Goal: Information Seeking & Learning: Find specific fact

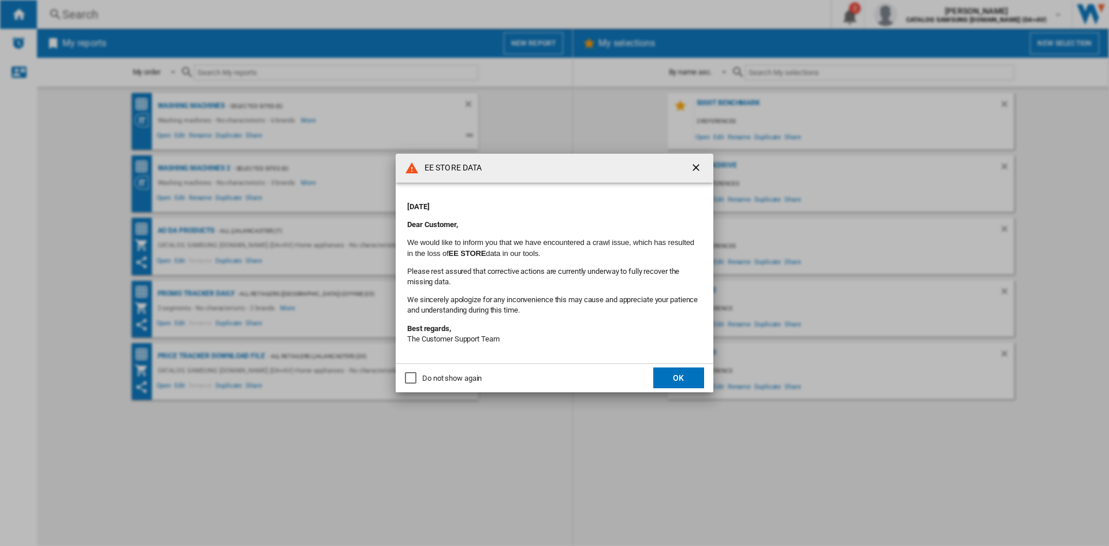
click at [672, 382] on button "OK" at bounding box center [678, 377] width 51 height 21
click at [682, 376] on button "OK" at bounding box center [678, 377] width 51 height 21
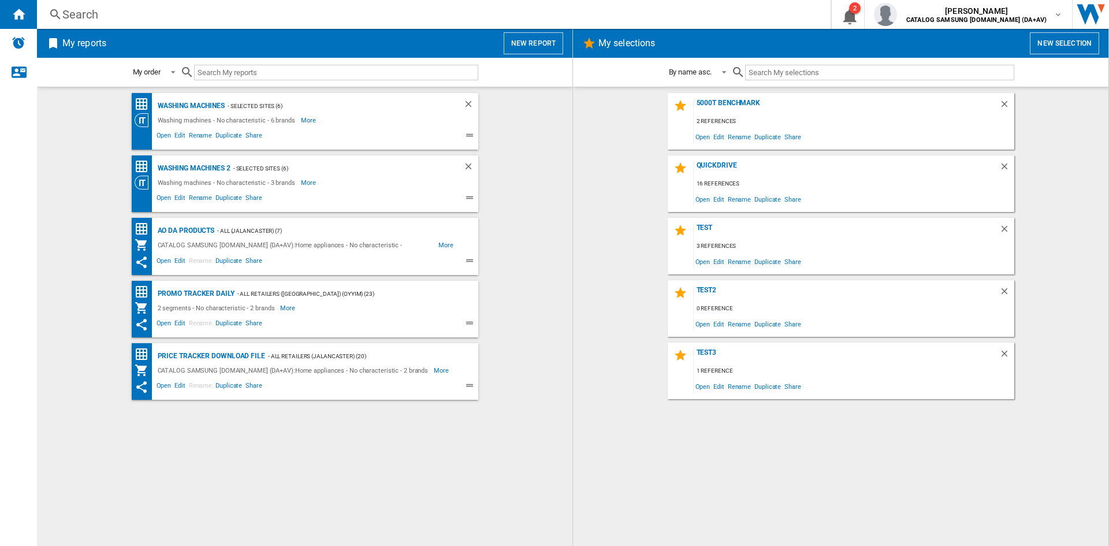
click at [96, 9] on div "Search" at bounding box center [431, 14] width 738 height 16
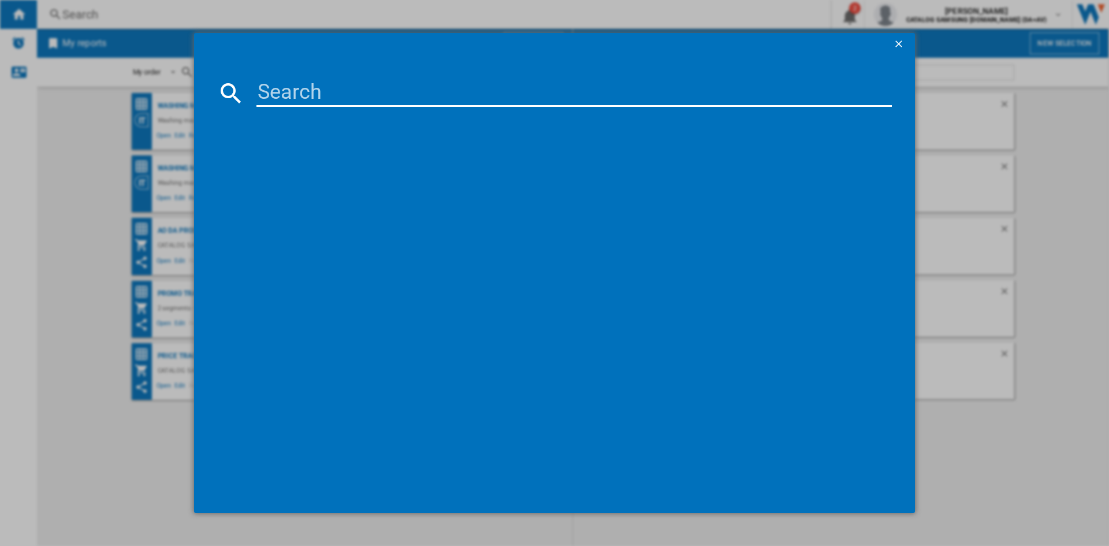
click at [328, 87] on input at bounding box center [575, 93] width 636 height 28
paste input "WW11DG5B25ABEU"
type input "WW11DG5B25AB"
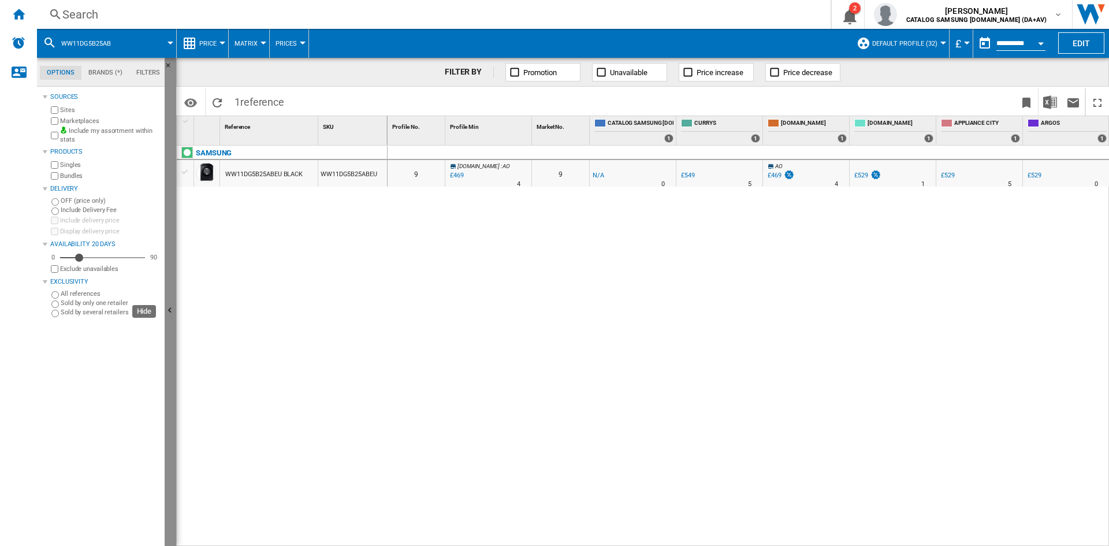
click at [170, 307] on ng-md-icon "Hide" at bounding box center [172, 312] width 14 height 14
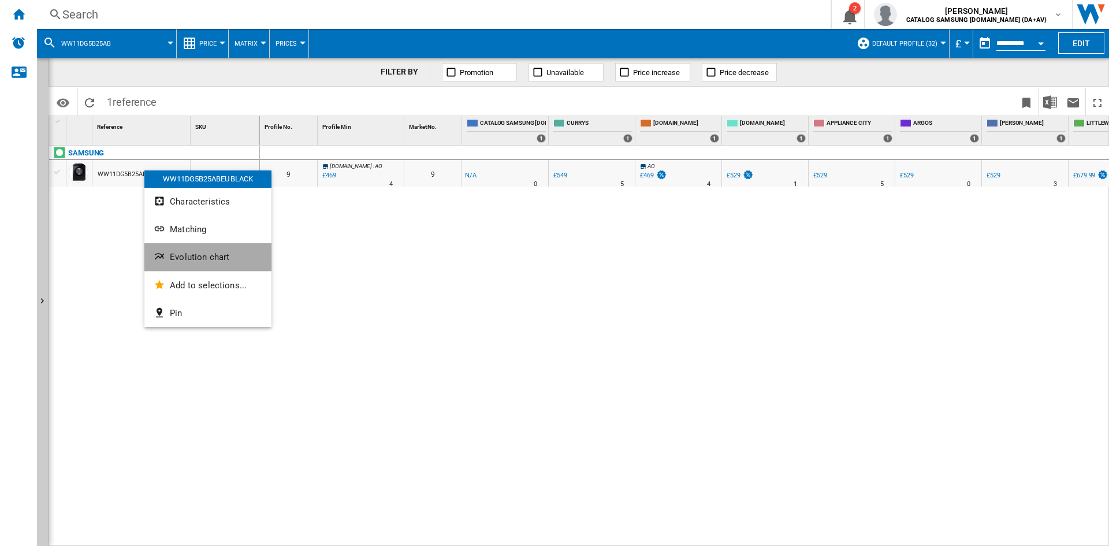
click at [202, 258] on span "Evolution chart" at bounding box center [200, 257] width 60 height 10
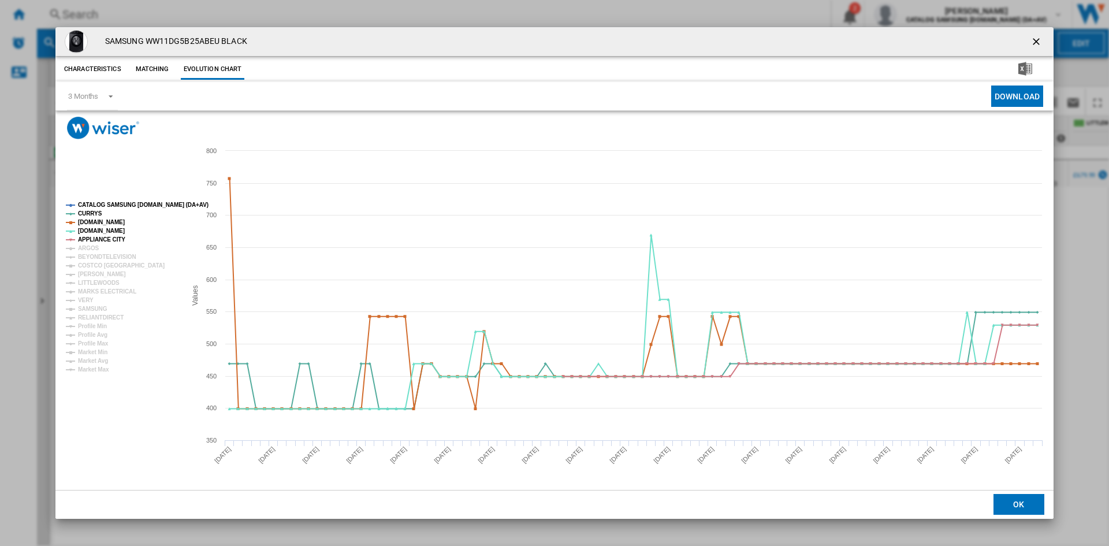
click at [108, 204] on tspan "CATALOG SAMSUNG [DOMAIN_NAME] (DA+AV)" at bounding box center [143, 205] width 131 height 6
click at [83, 248] on tspan "ARGOS" at bounding box center [88, 248] width 21 height 6
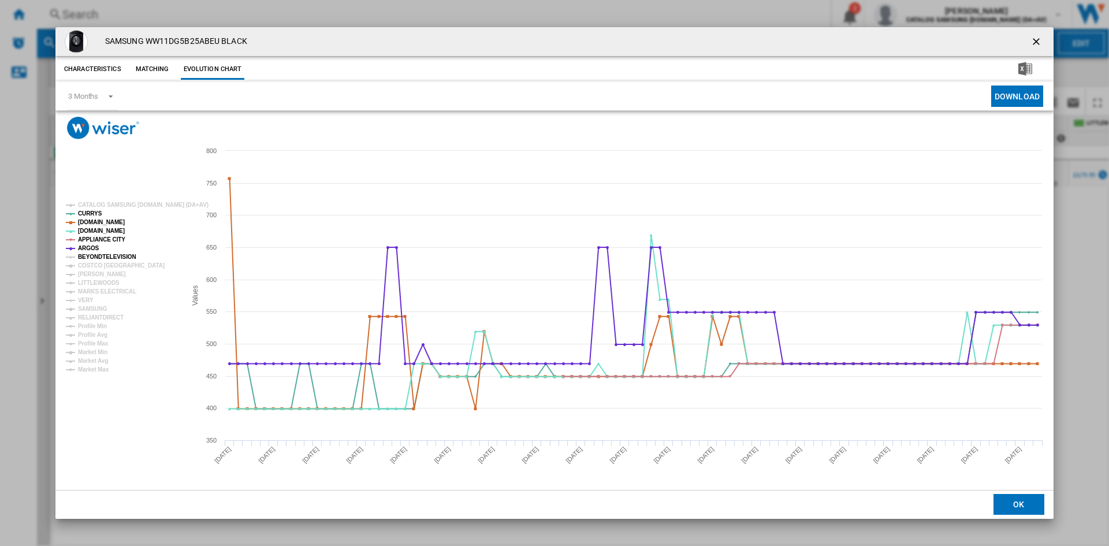
click at [94, 258] on tspan "BEYONDTELEVISION" at bounding box center [107, 257] width 58 height 6
click at [93, 272] on tspan "[PERSON_NAME]" at bounding box center [102, 274] width 48 height 6
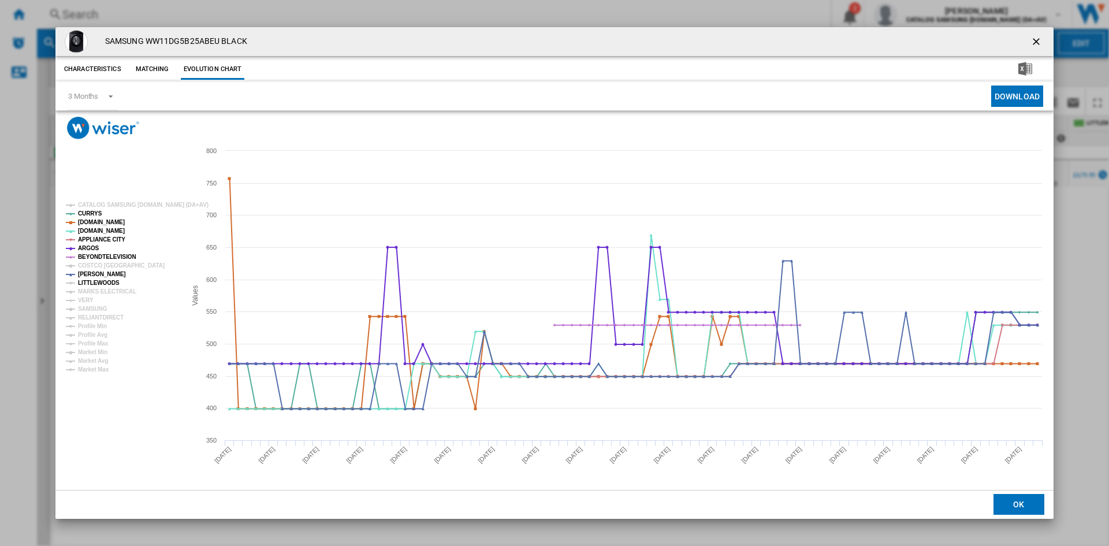
click at [92, 280] on tspan "LITTLEWOODS" at bounding box center [99, 283] width 42 height 6
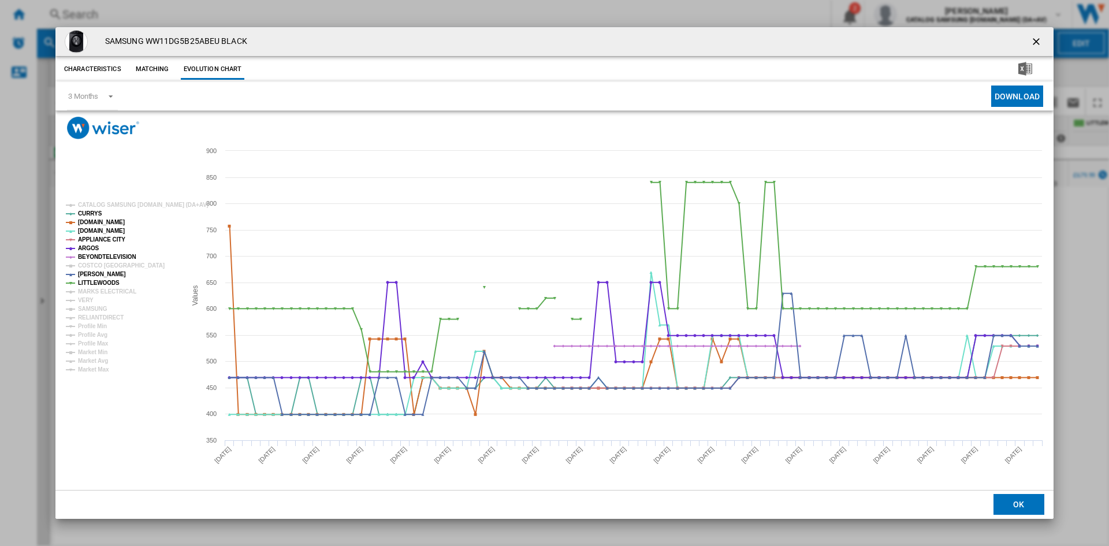
click at [92, 281] on tspan "LITTLEWOODS" at bounding box center [99, 283] width 42 height 6
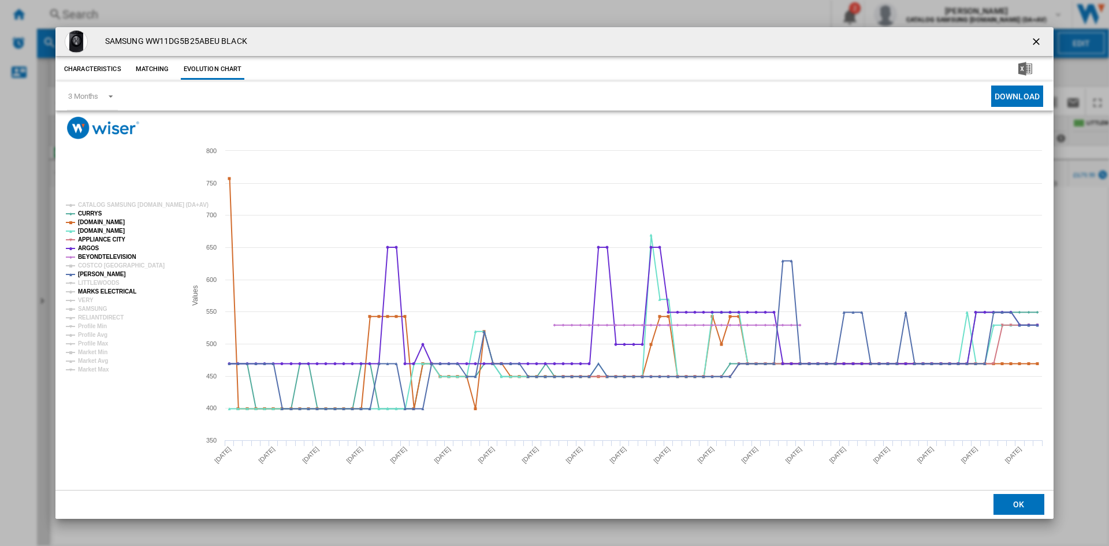
click at [92, 292] on tspan "MARKS ELECTRICAL" at bounding box center [107, 291] width 58 height 6
click at [84, 300] on tspan "VERY" at bounding box center [86, 300] width 16 height 6
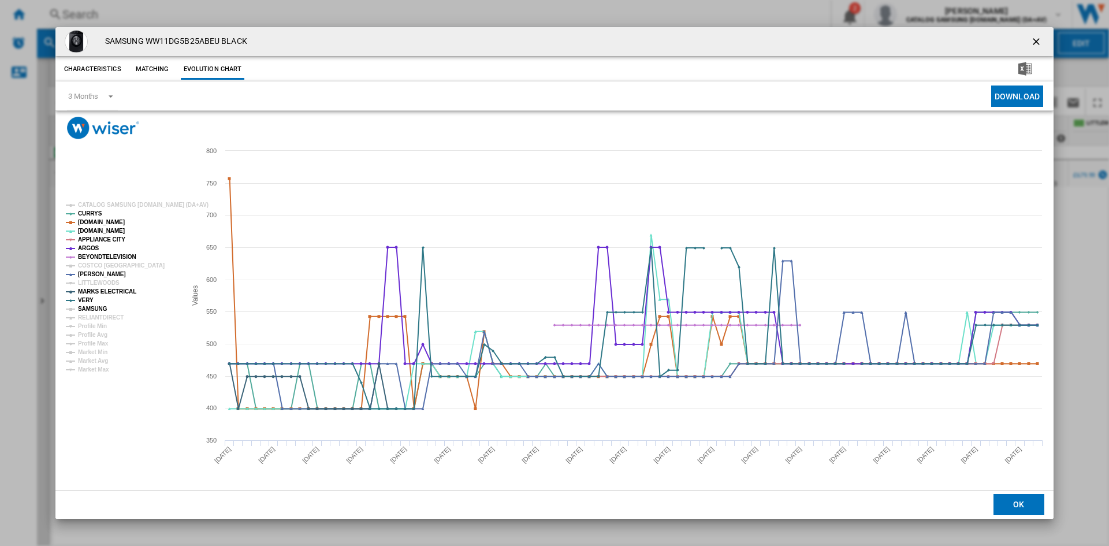
click at [91, 306] on tspan "SAMSUNG" at bounding box center [92, 309] width 29 height 6
click at [92, 318] on tspan "RELIANTDIRECT" at bounding box center [101, 317] width 46 height 6
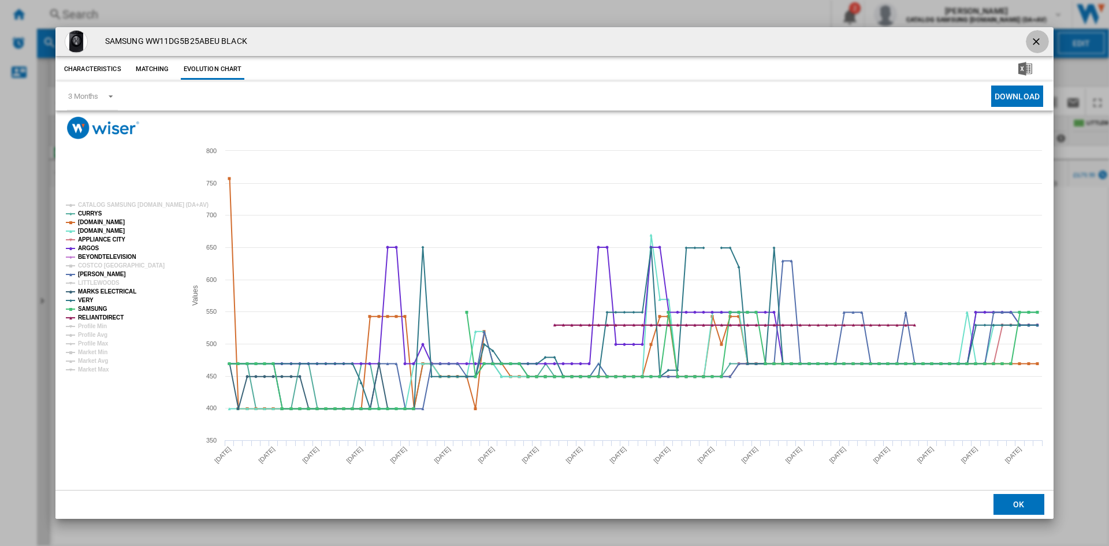
click at [1041, 37] on ng-md-icon "getI18NText('BUTTONS.CLOSE_DIALOG')" at bounding box center [1038, 43] width 14 height 14
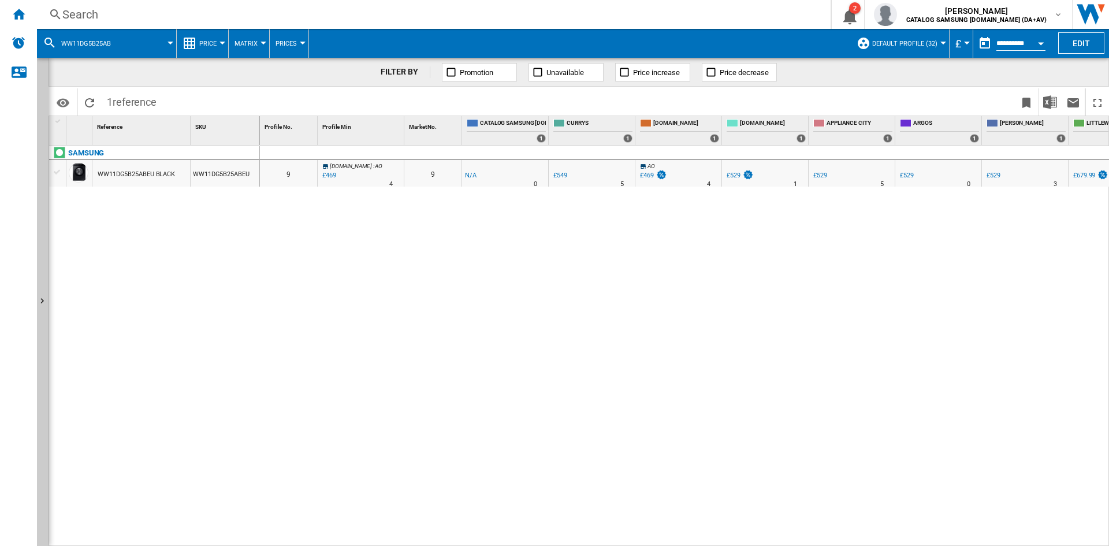
click at [169, 9] on div "Search" at bounding box center [431, 14] width 738 height 16
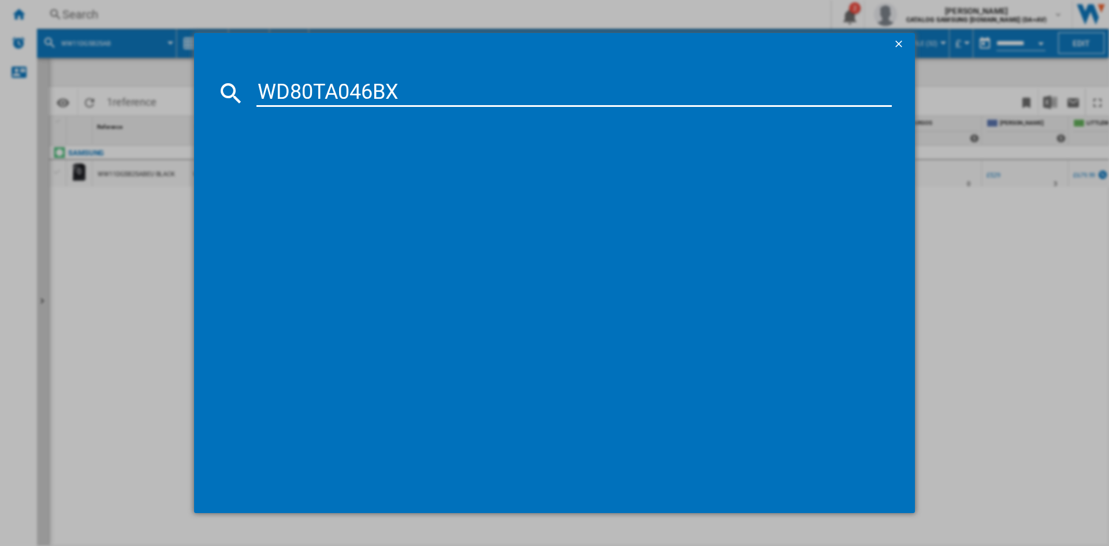
type input "WD80TA046BX"
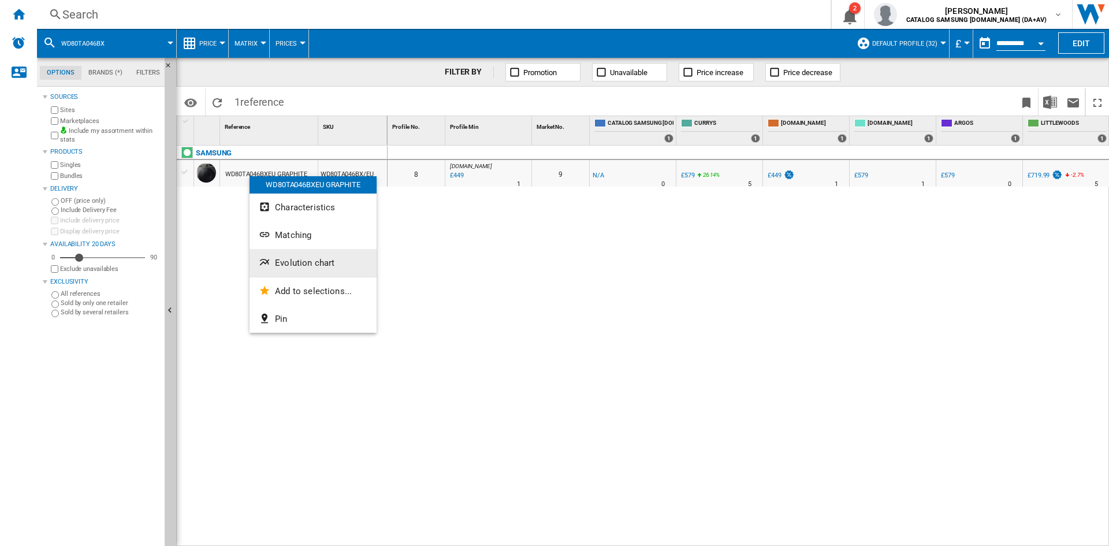
click at [300, 260] on span "Evolution chart" at bounding box center [305, 263] width 60 height 10
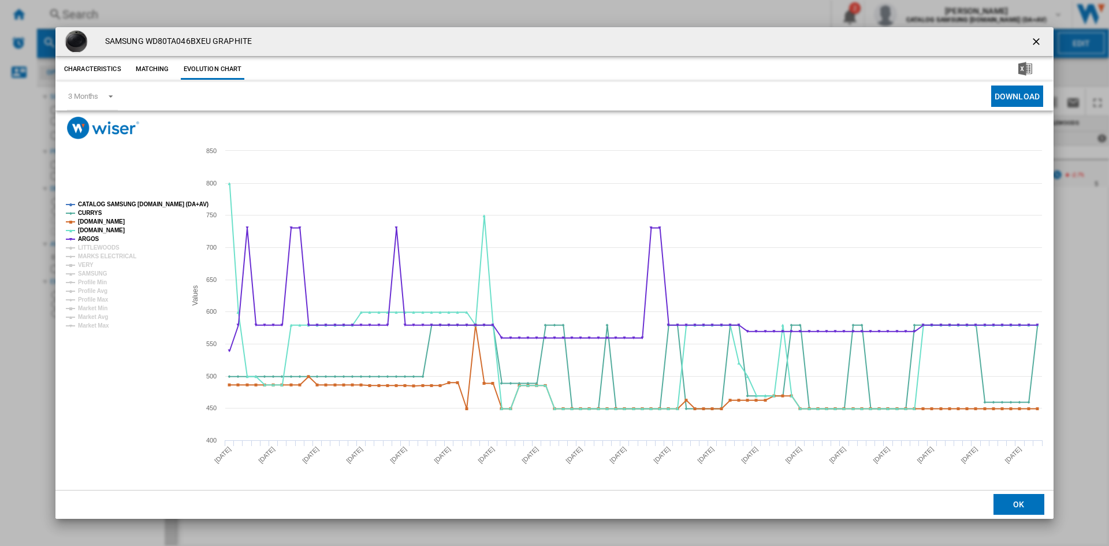
click at [101, 205] on tspan "CATALOG SAMSUNG [DOMAIN_NAME] (DA+AV)" at bounding box center [143, 204] width 131 height 6
click at [91, 257] on tspan "MARKS ELECTRICAL" at bounding box center [107, 256] width 58 height 6
click at [86, 265] on tspan "VERY" at bounding box center [86, 265] width 16 height 6
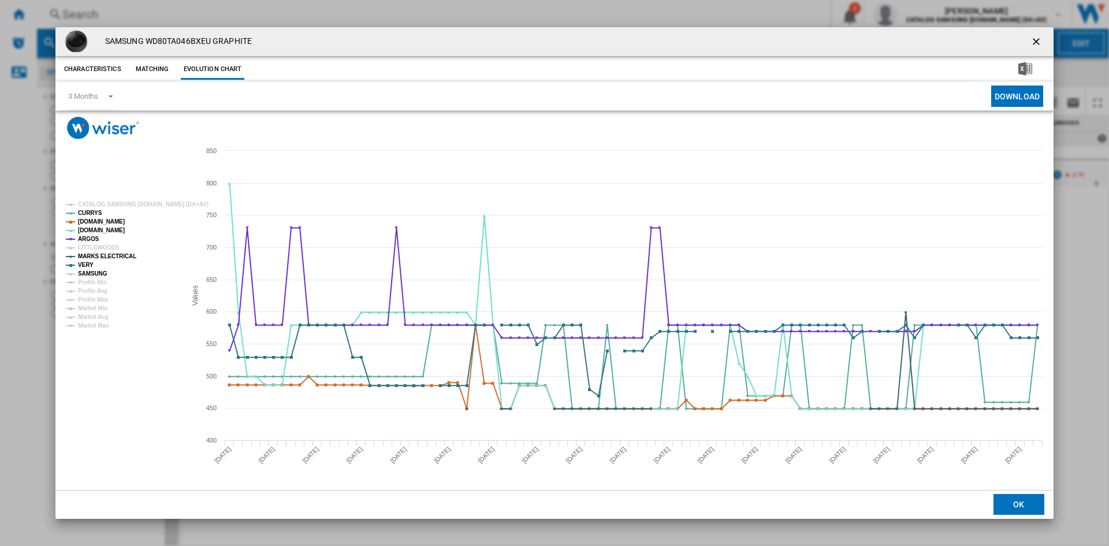
click at [92, 272] on tspan "SAMSUNG" at bounding box center [92, 273] width 29 height 6
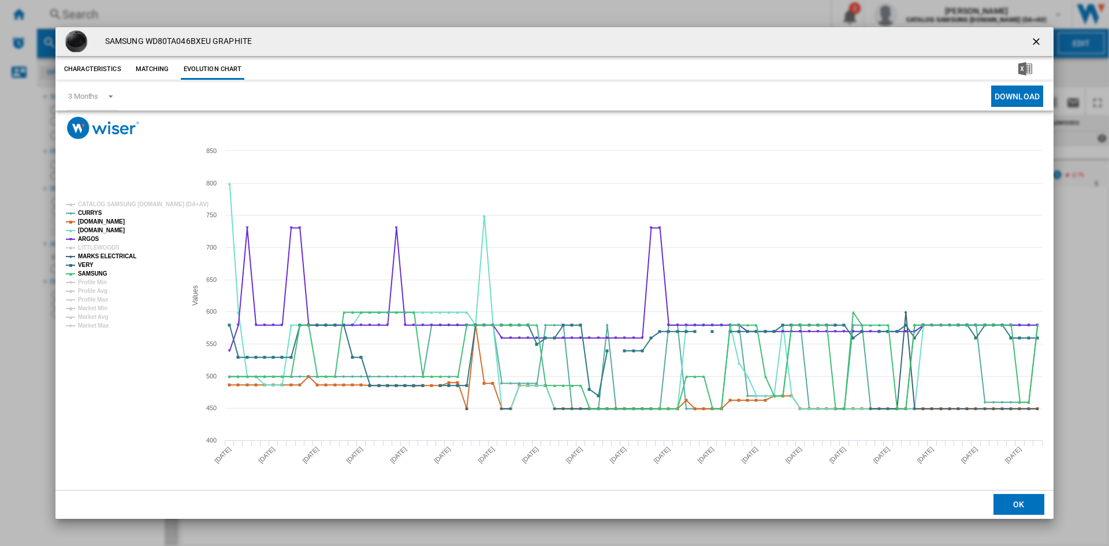
click at [1036, 37] on ng-md-icon "getI18NText('BUTTONS.CLOSE_DIALOG')" at bounding box center [1038, 43] width 14 height 14
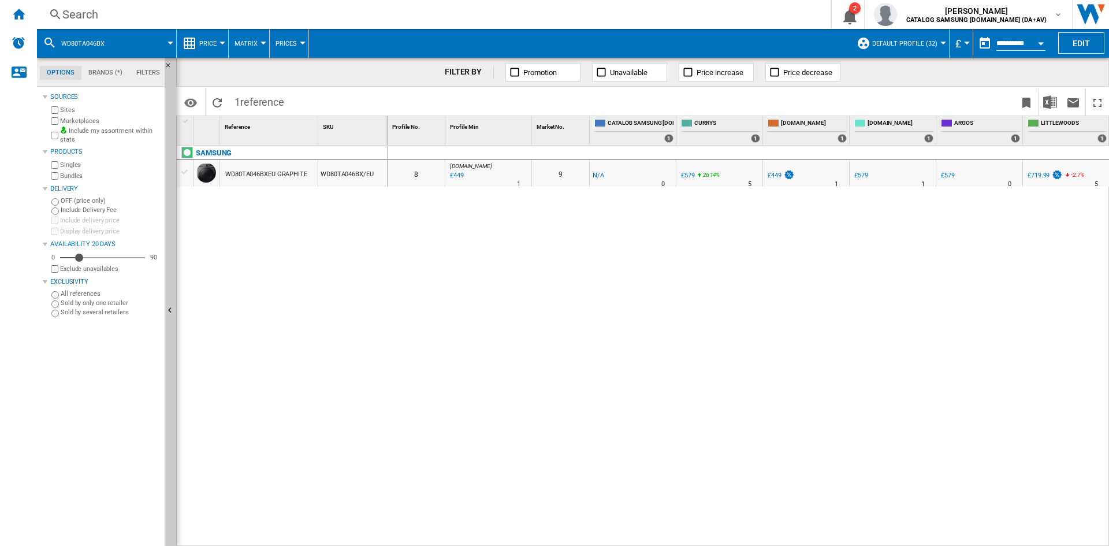
click at [122, 20] on div "Search" at bounding box center [431, 14] width 738 height 16
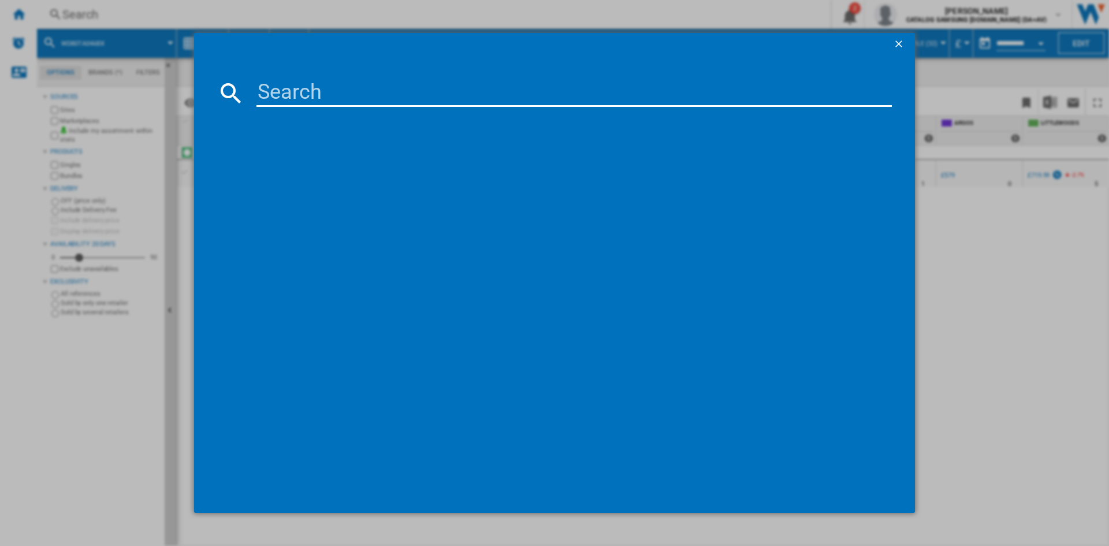
paste input "WD80TA046BX/EU"
type input "WD80TA046BX/EU"
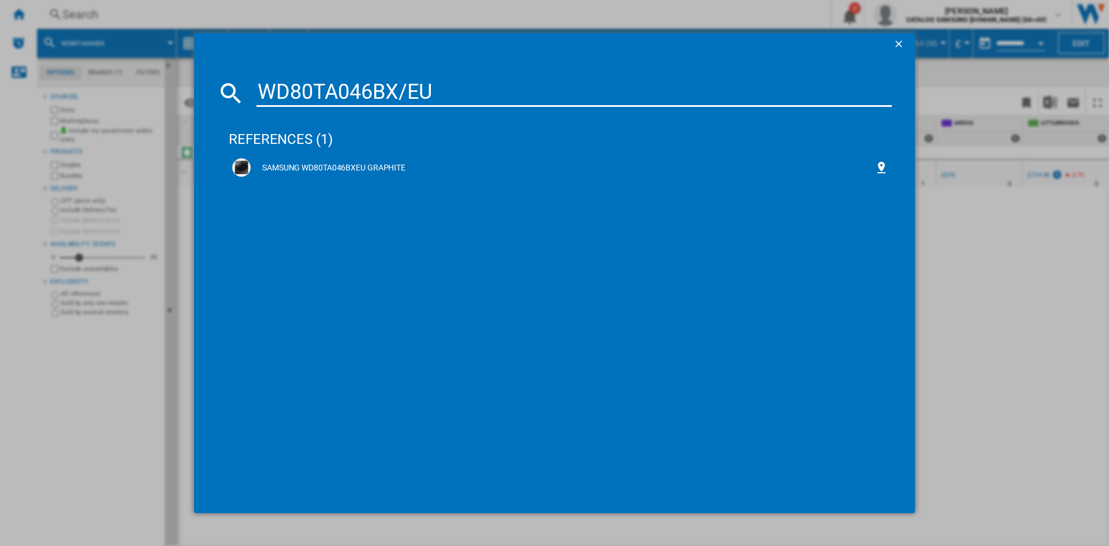
click at [903, 45] on ng-md-icon "getI18NText('BUTTONS.CLOSE_DIALOG')" at bounding box center [900, 45] width 14 height 14
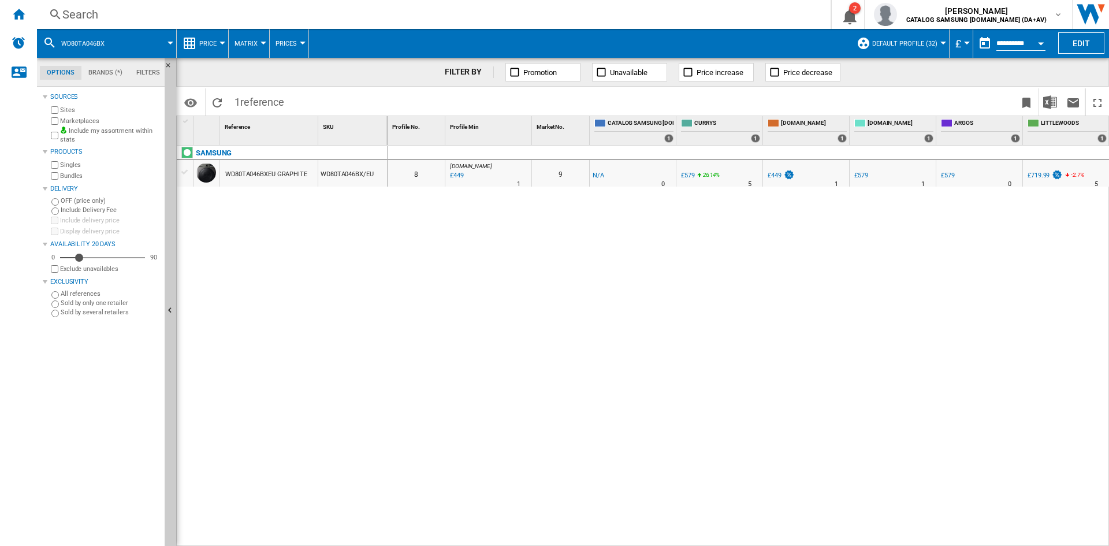
click at [107, 19] on div "Search" at bounding box center [431, 14] width 738 height 16
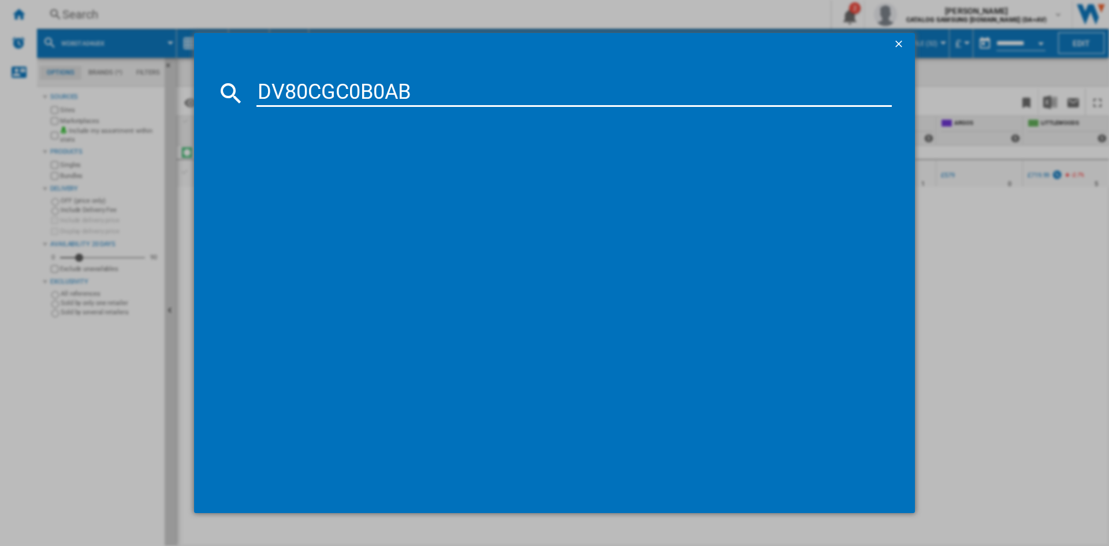
type input "DV80CGC0B0AB"
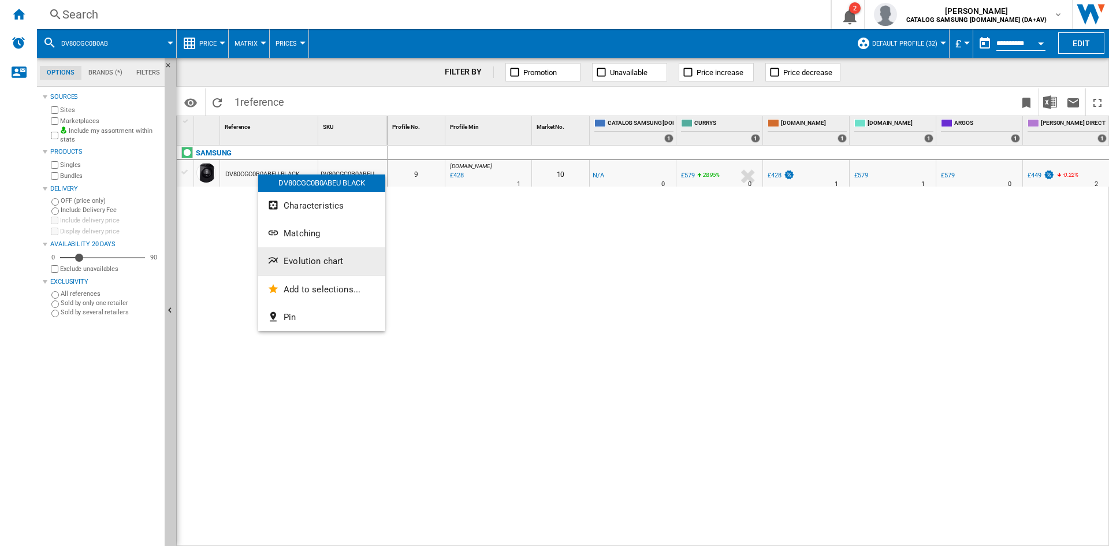
click at [314, 257] on span "Evolution chart" at bounding box center [314, 261] width 60 height 10
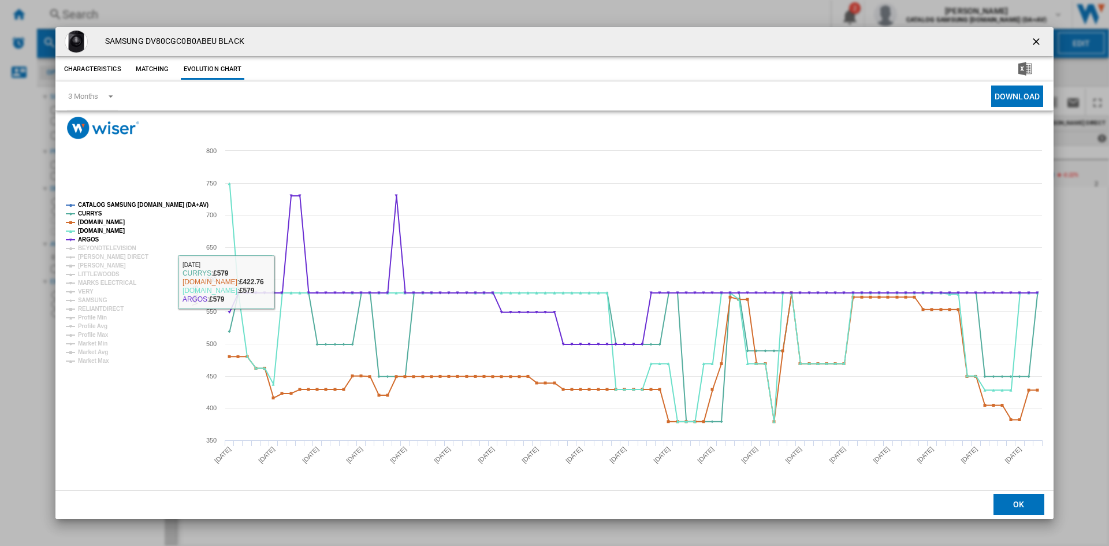
click at [103, 204] on tspan "CATALOG SAMSUNG [DOMAIN_NAME] (DA+AV)" at bounding box center [143, 205] width 131 height 6
click at [90, 248] on tspan "BEYONDTELEVISION" at bounding box center [107, 248] width 58 height 6
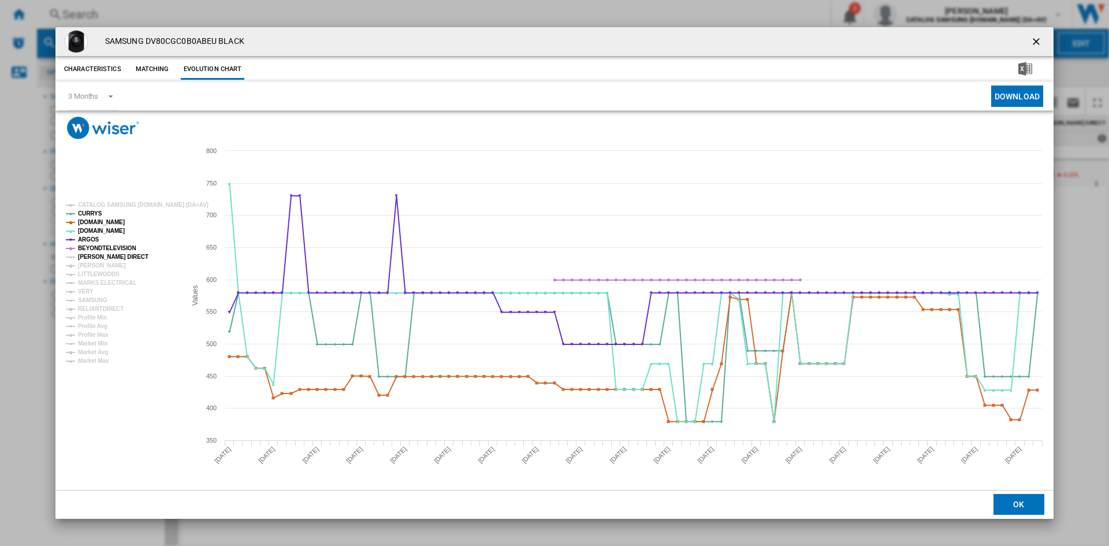
click at [90, 258] on tspan "[PERSON_NAME] DIRECT" at bounding box center [113, 257] width 70 height 6
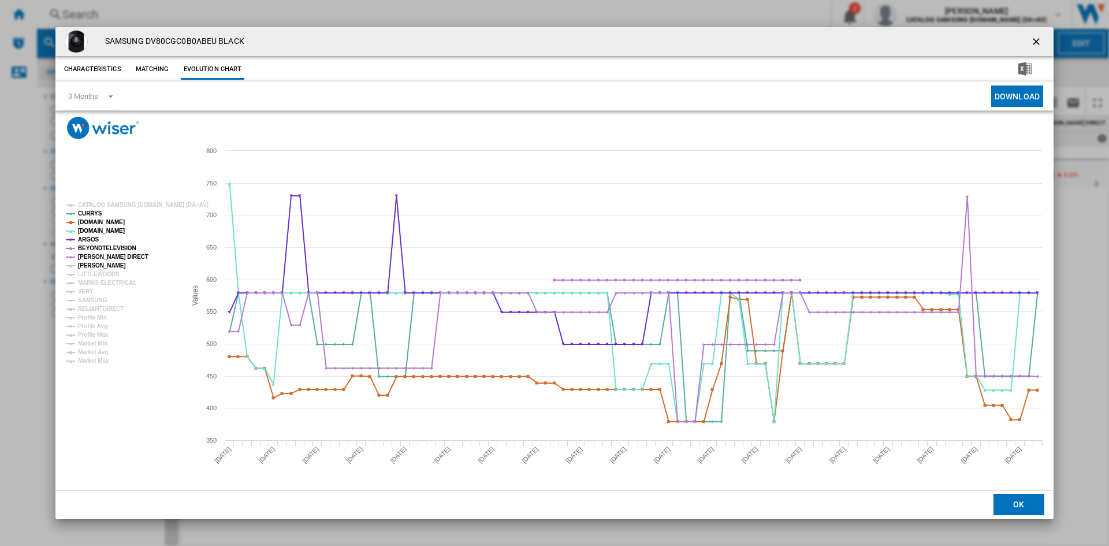
click at [90, 263] on tspan "[PERSON_NAME]" at bounding box center [102, 265] width 48 height 6
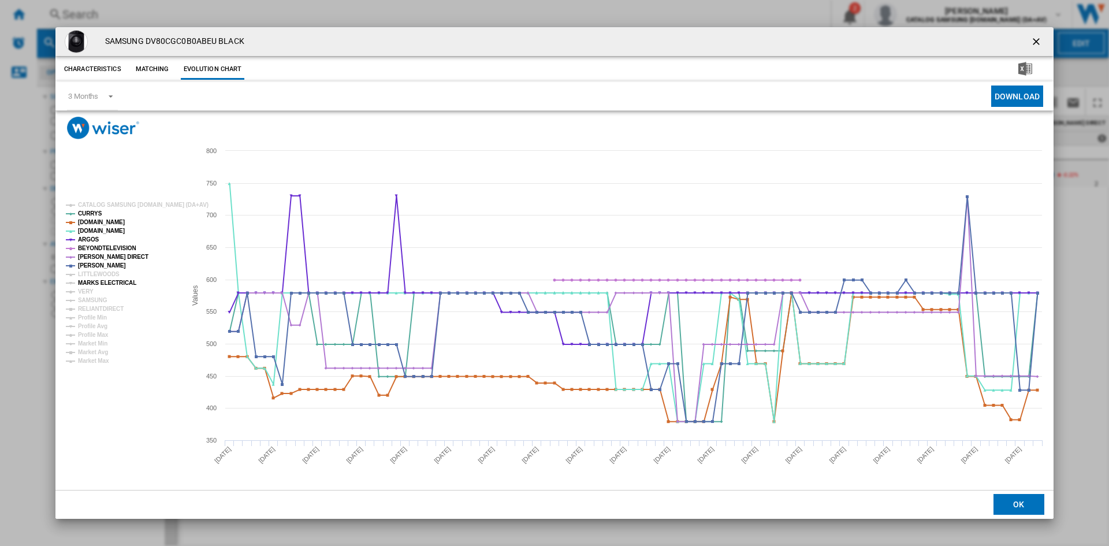
click at [86, 280] on tspan "MARKS ELECTRICAL" at bounding box center [107, 283] width 58 height 6
click at [86, 291] on tspan "VERY" at bounding box center [86, 291] width 16 height 6
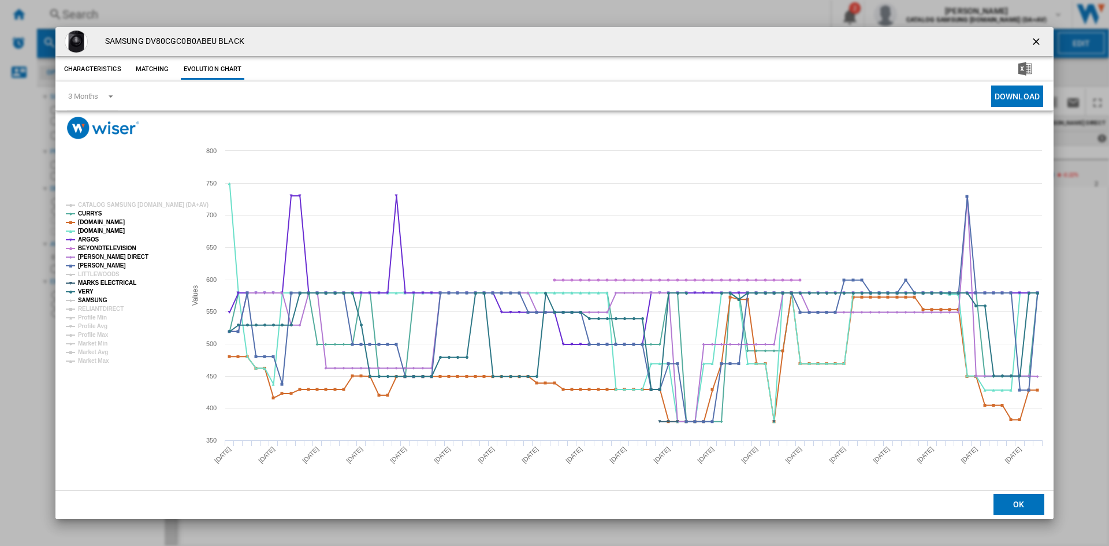
click at [91, 301] on tspan "SAMSUNG" at bounding box center [92, 300] width 29 height 6
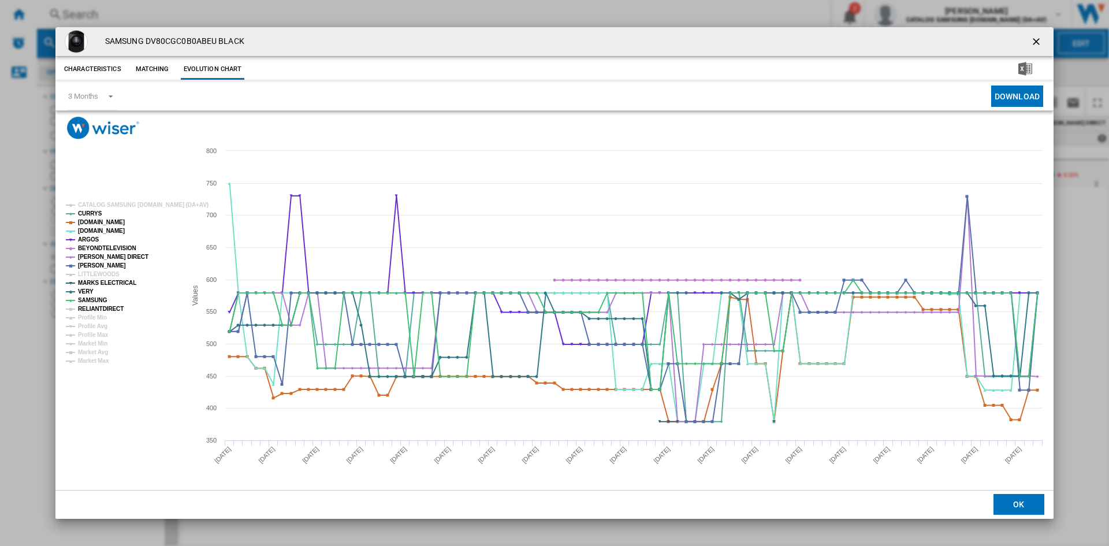
click at [91, 306] on tspan "RELIANTDIRECT" at bounding box center [101, 309] width 46 height 6
click at [1035, 36] on ng-md-icon "getI18NText('BUTTONS.CLOSE_DIALOG')" at bounding box center [1038, 43] width 14 height 14
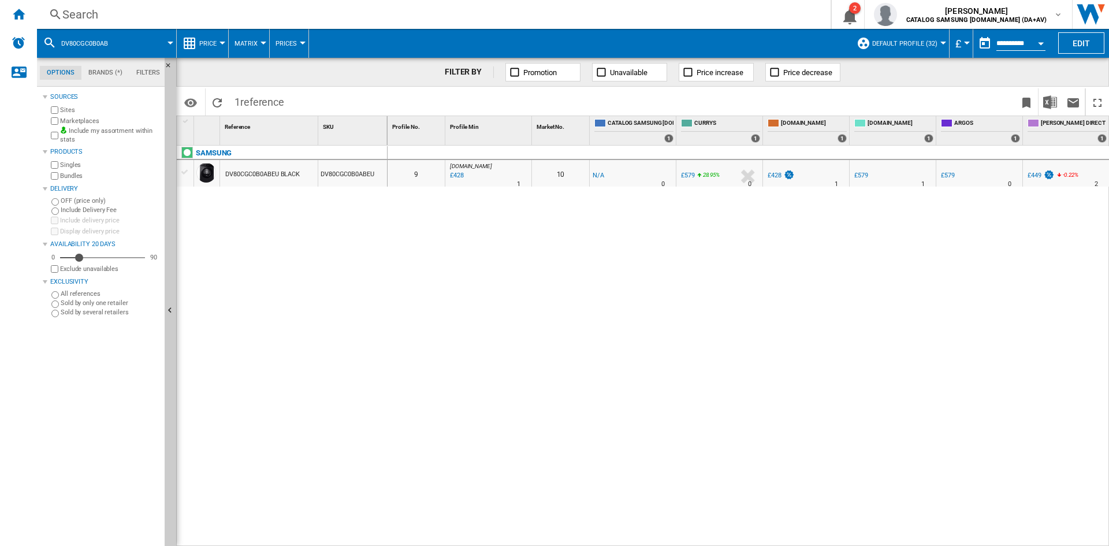
click at [109, 13] on div "Search" at bounding box center [431, 14] width 738 height 16
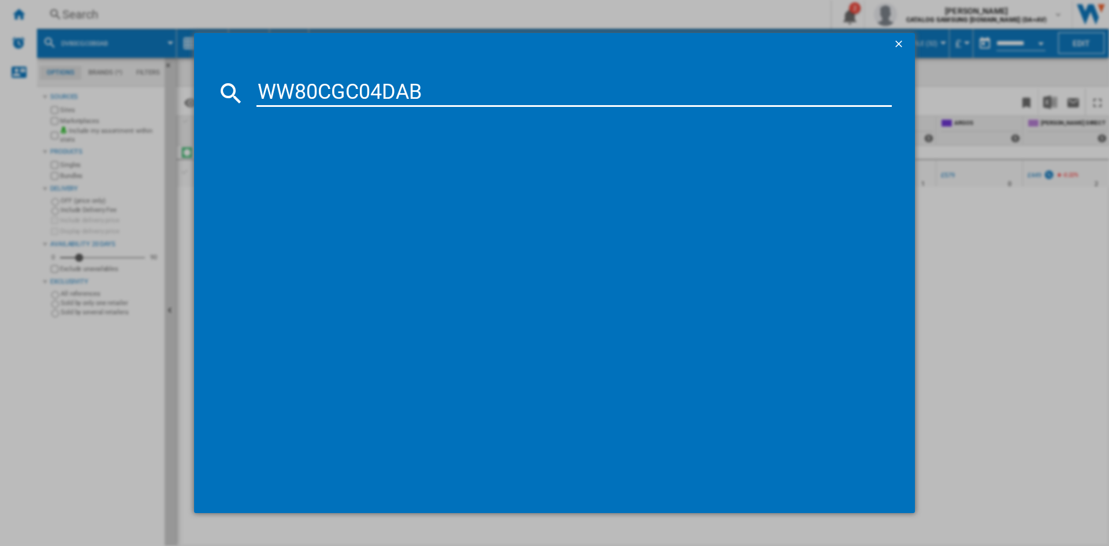
type input "WW80CGC04DAB"
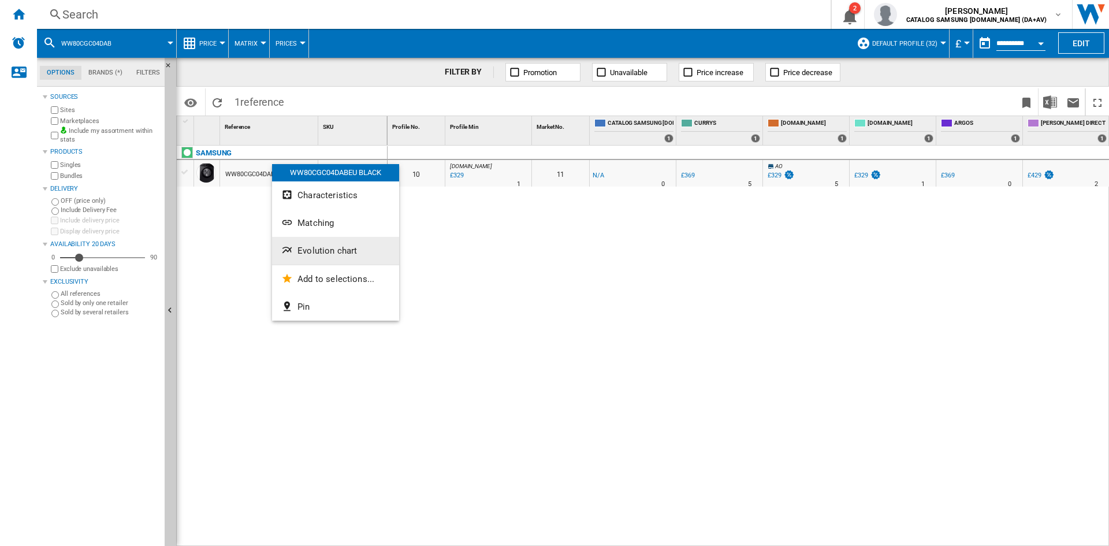
click at [333, 244] on button "Evolution chart" at bounding box center [335, 251] width 127 height 28
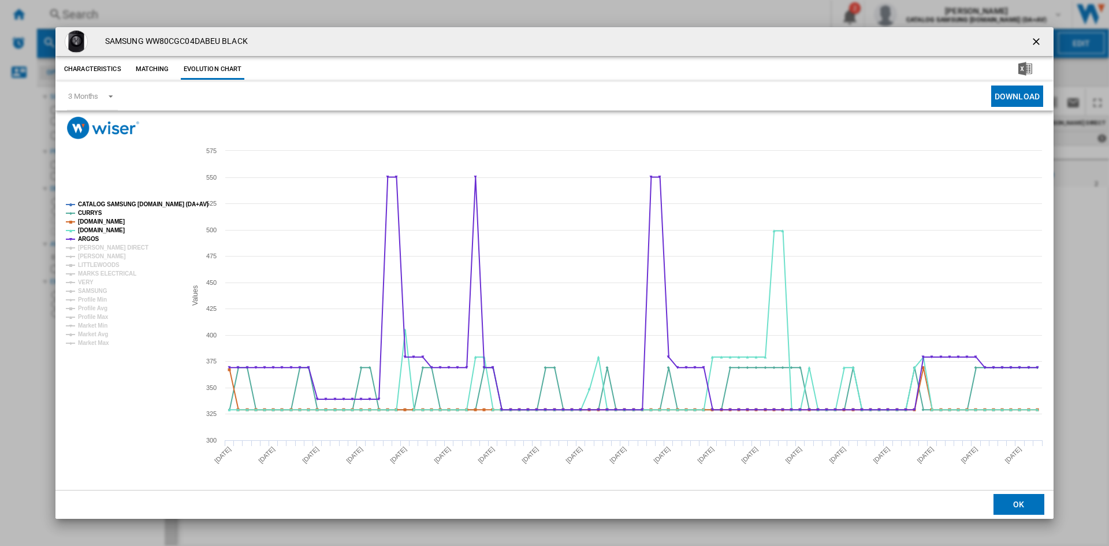
click at [114, 201] on tspan "CATALOG SAMSUNG [DOMAIN_NAME] (DA+AV)" at bounding box center [143, 204] width 131 height 6
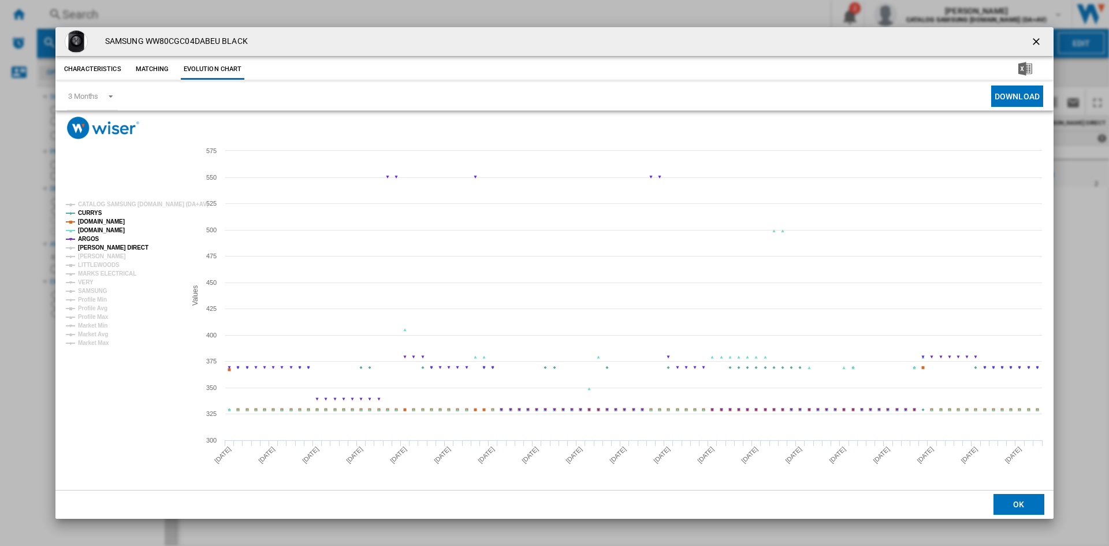
click at [96, 248] on tspan "[PERSON_NAME] DIRECT" at bounding box center [113, 247] width 70 height 6
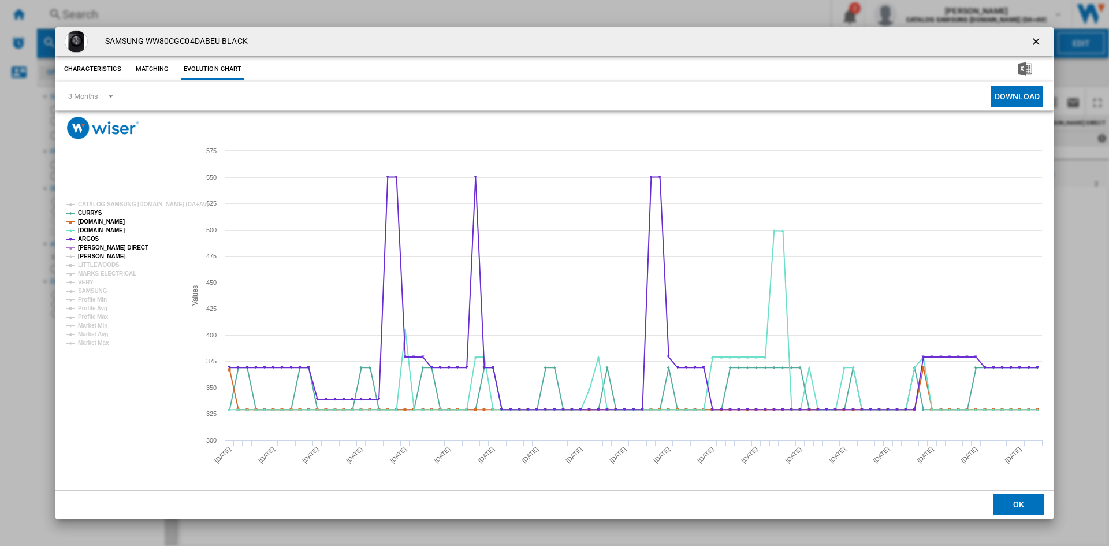
click at [92, 258] on tspan "[PERSON_NAME]" at bounding box center [102, 256] width 48 height 6
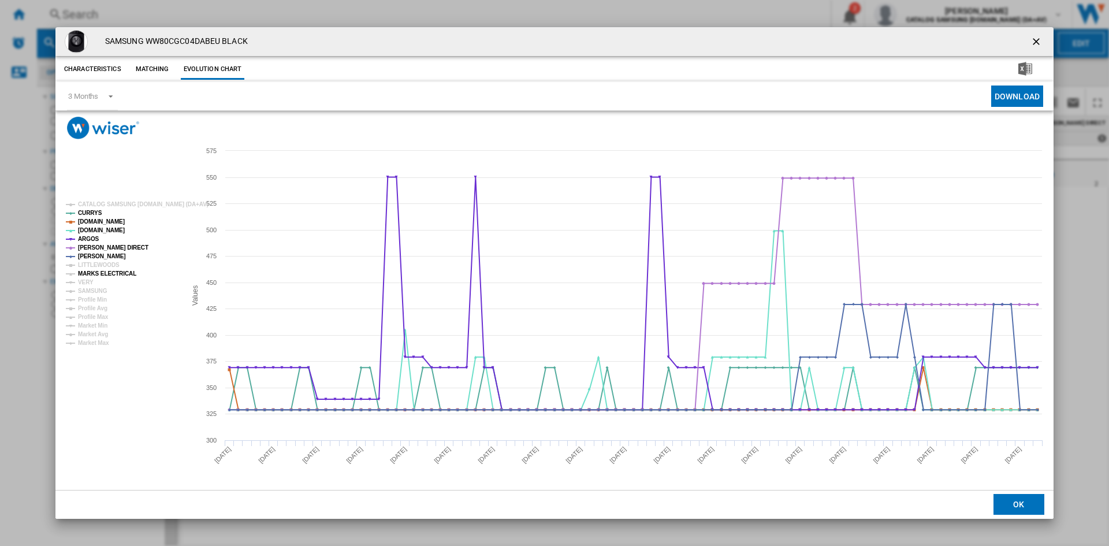
click at [91, 272] on tspan "MARKS ELECTRICAL" at bounding box center [107, 273] width 58 height 6
click at [87, 280] on tspan "VERY" at bounding box center [86, 282] width 16 height 6
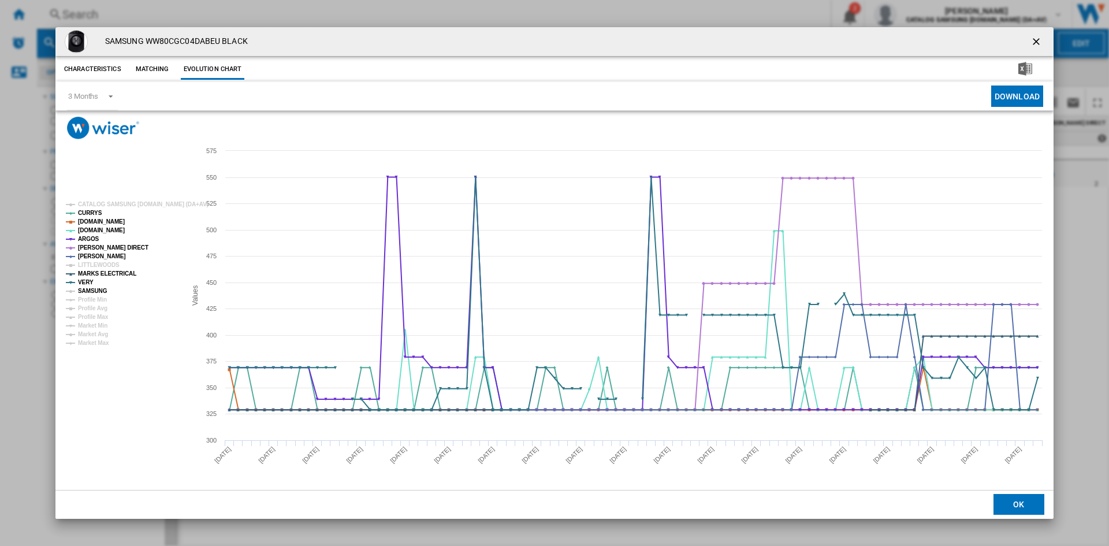
click at [93, 289] on tspan "SAMSUNG" at bounding box center [92, 291] width 29 height 6
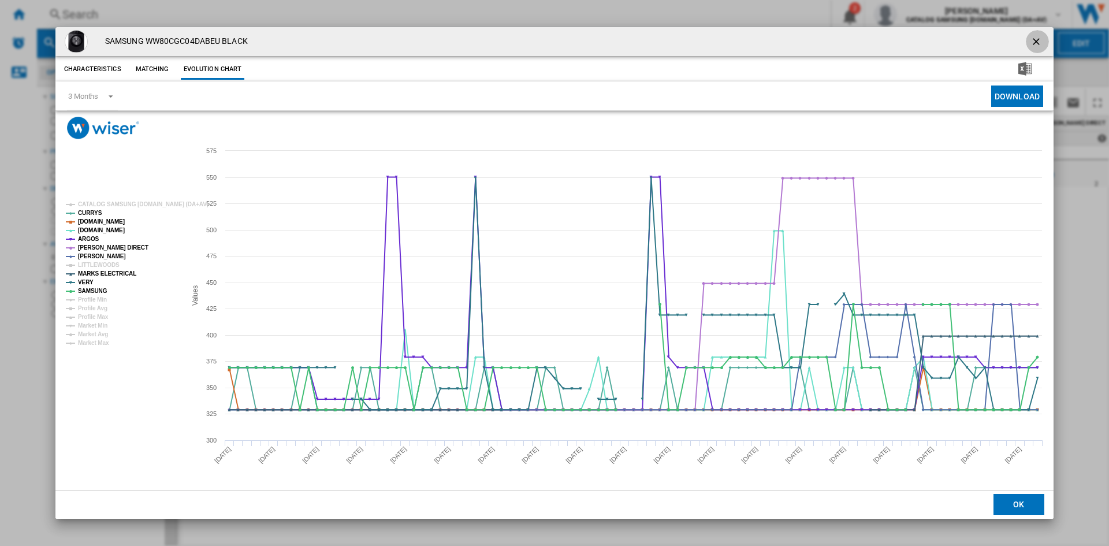
click at [1036, 42] on ng-md-icon "getI18NText('BUTTONS.CLOSE_DIALOG')" at bounding box center [1038, 43] width 14 height 14
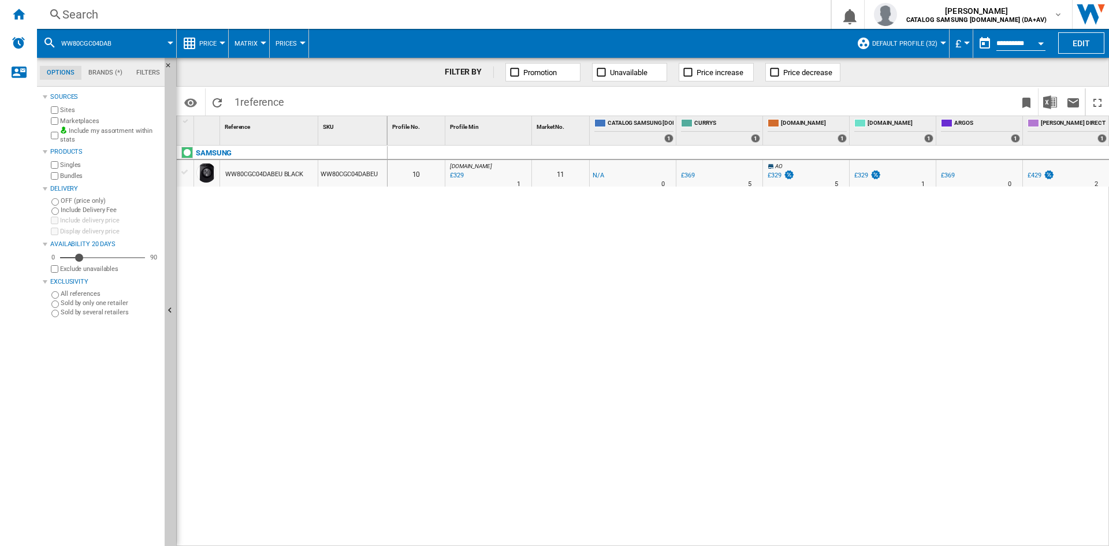
click at [95, 14] on div "Search" at bounding box center [431, 14] width 738 height 16
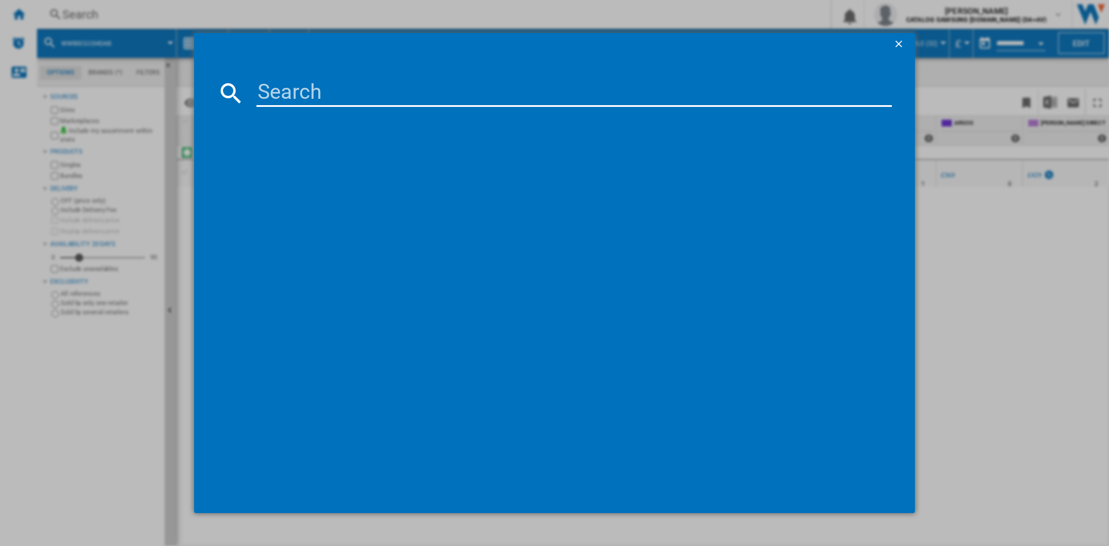
click at [284, 97] on input at bounding box center [575, 93] width 636 height 28
type input "wd80ta046ae"
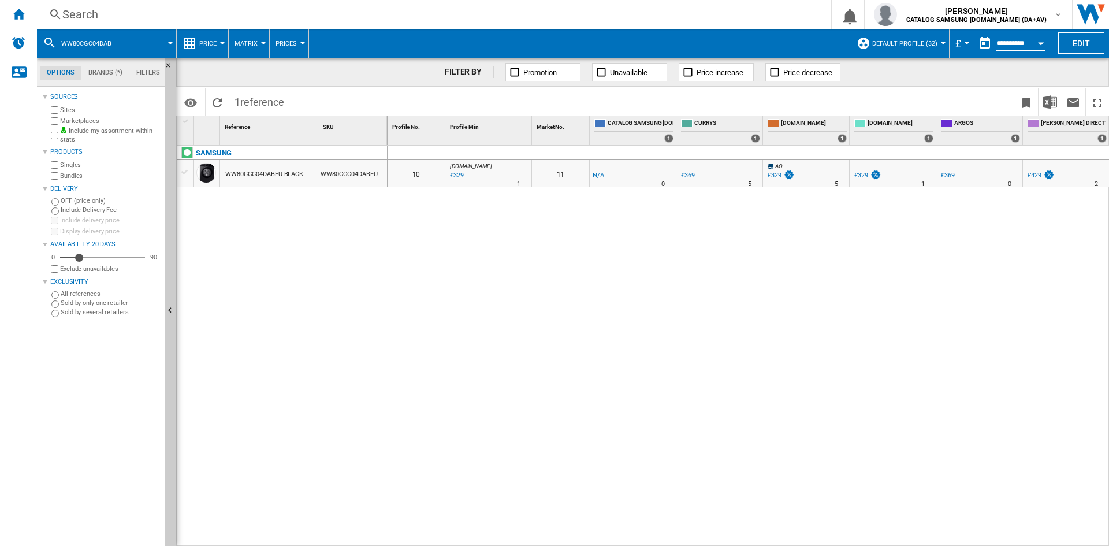
click at [105, 20] on div "Search" at bounding box center [431, 14] width 738 height 16
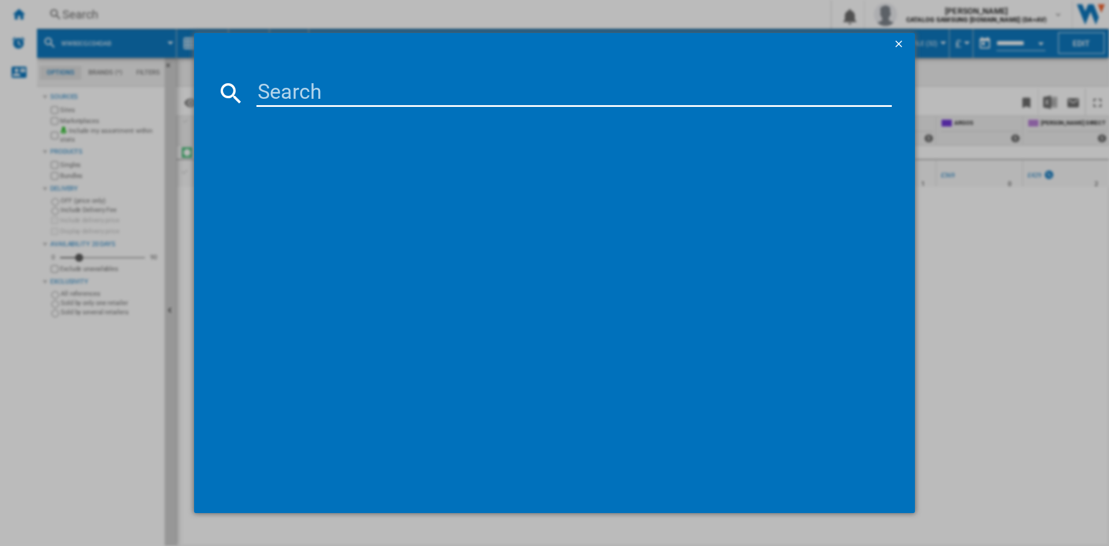
click at [287, 94] on input at bounding box center [575, 93] width 636 height 28
type input "wd80ta046"
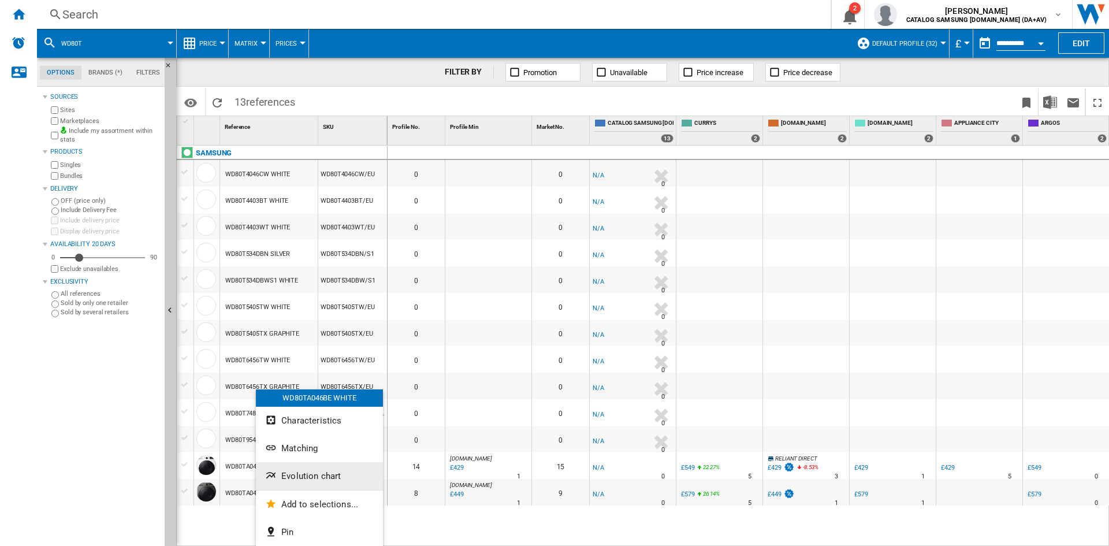
click at [308, 474] on span "Evolution chart" at bounding box center [311, 476] width 60 height 10
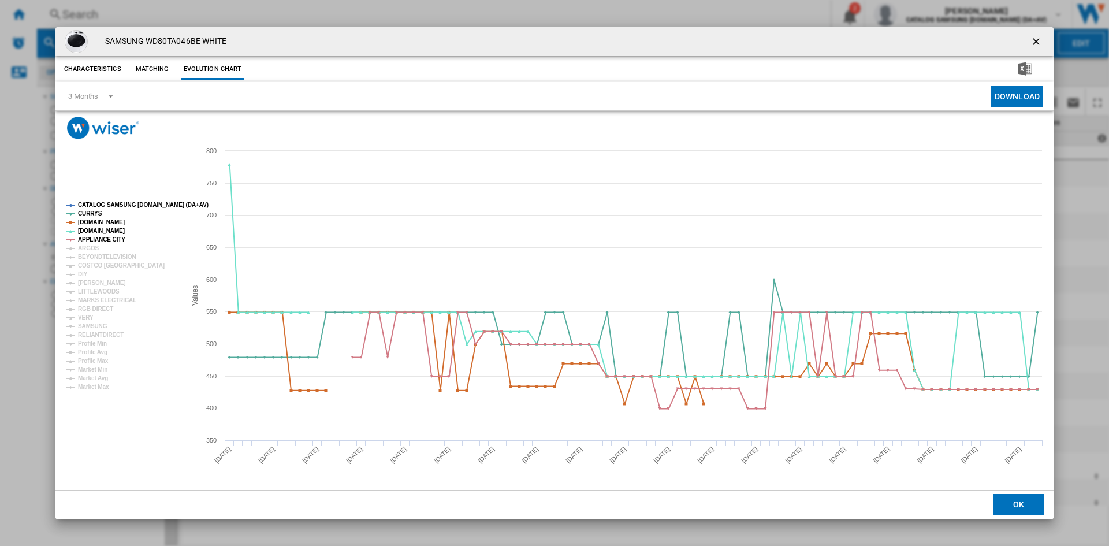
click at [116, 202] on tspan "CATALOG SAMSUNG [DOMAIN_NAME] (DA+AV)" at bounding box center [143, 205] width 131 height 6
click at [89, 246] on tspan "ARGOS" at bounding box center [88, 248] width 21 height 6
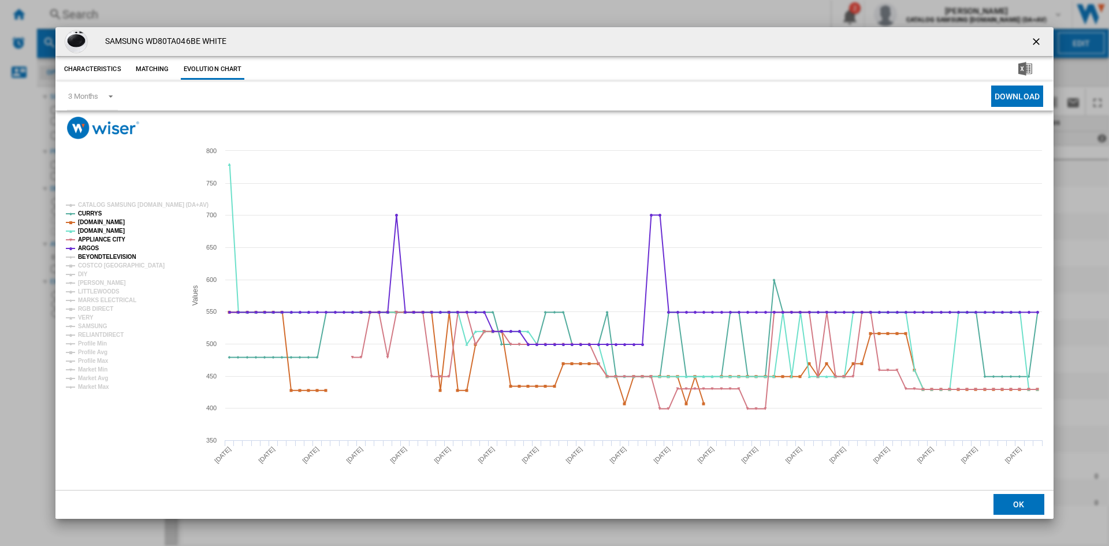
click at [101, 257] on tspan "BEYONDTELEVISION" at bounding box center [107, 257] width 58 height 6
click at [84, 266] on tspan "COSTCO [GEOGRAPHIC_DATA]" at bounding box center [121, 265] width 87 height 6
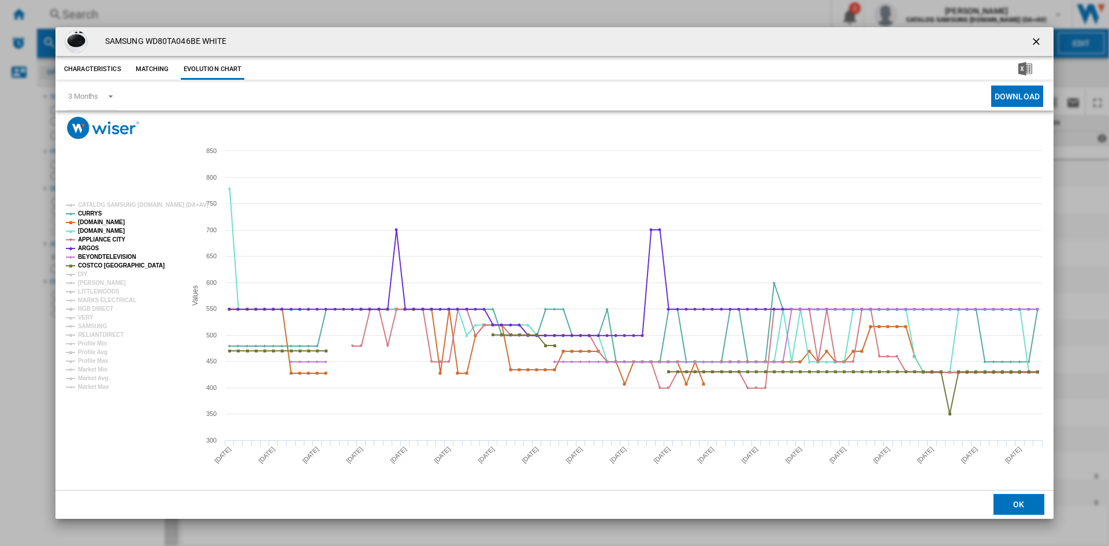
click at [96, 263] on tspan "COSTCO [GEOGRAPHIC_DATA]" at bounding box center [121, 265] width 87 height 6
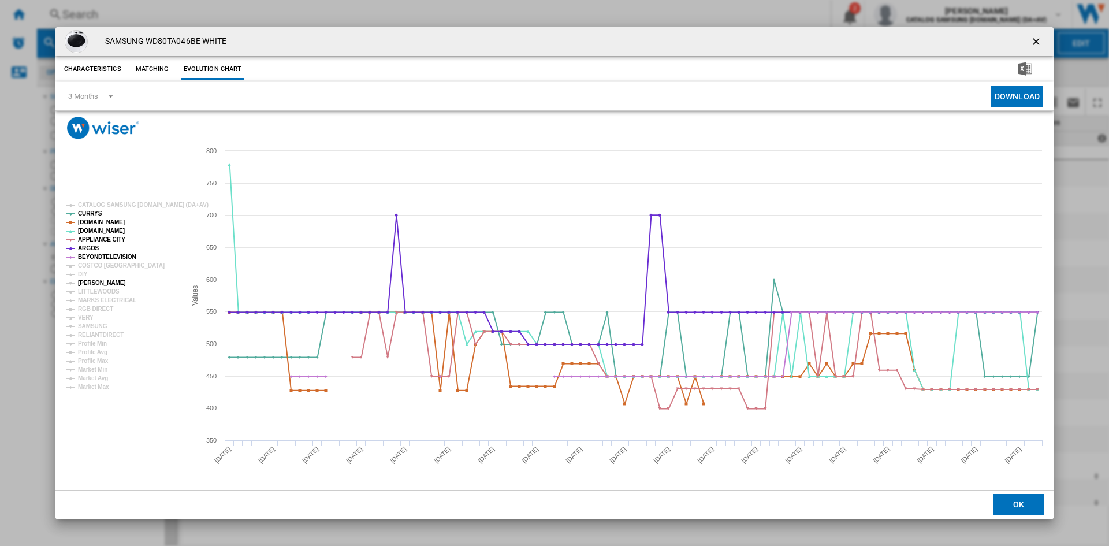
click at [84, 280] on tspan "[PERSON_NAME]" at bounding box center [102, 283] width 48 height 6
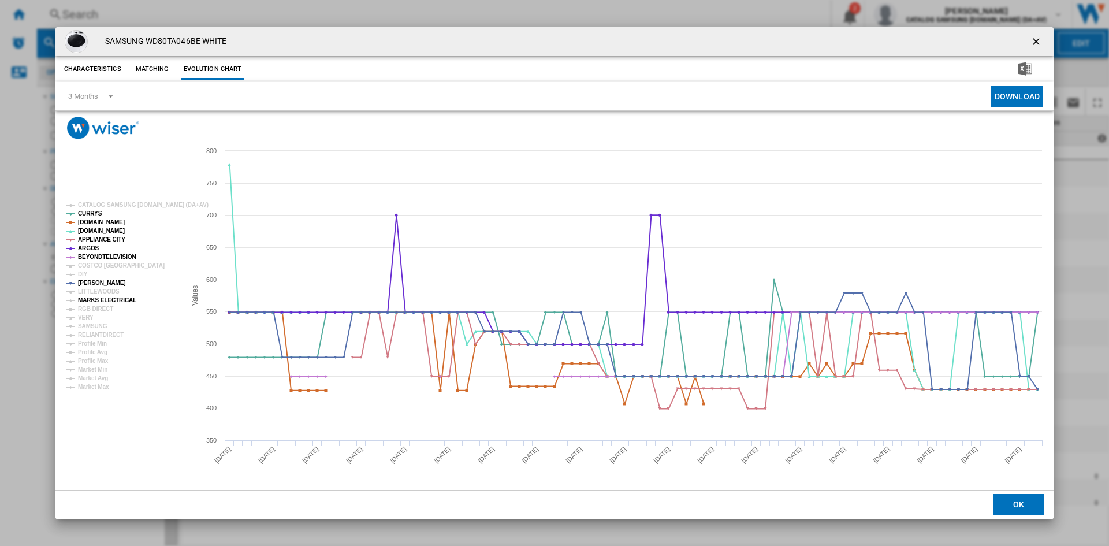
click at [96, 303] on tspan "MARKS ELECTRICAL" at bounding box center [107, 300] width 58 height 6
click at [88, 312] on tspan "RGB DIRECT" at bounding box center [95, 309] width 35 height 6
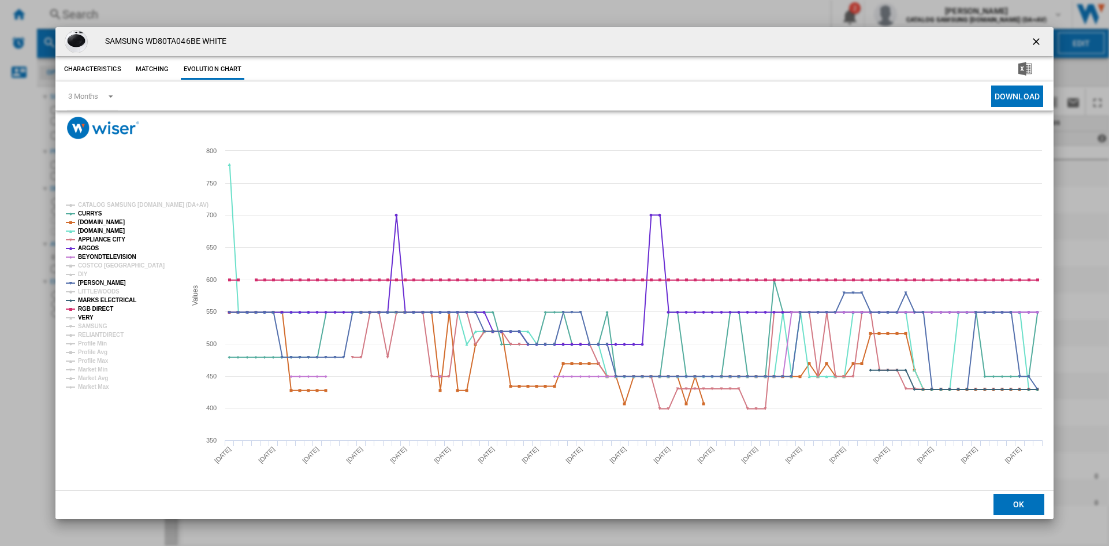
click at [87, 316] on tspan "VERY" at bounding box center [86, 317] width 16 height 6
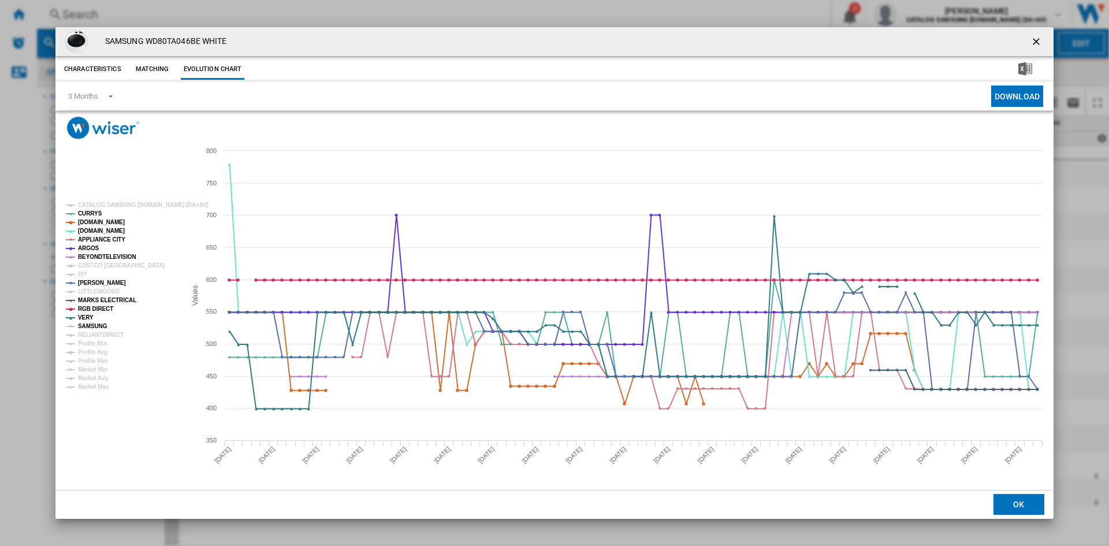
click at [98, 324] on tspan "SAMSUNG" at bounding box center [92, 326] width 29 height 6
click at [99, 329] on tspan "SAMSUNG" at bounding box center [92, 326] width 29 height 6
click at [99, 326] on tspan "SAMSUNG" at bounding box center [92, 326] width 29 height 6
click at [106, 332] on tspan "RELIANTDIRECT" at bounding box center [101, 335] width 46 height 6
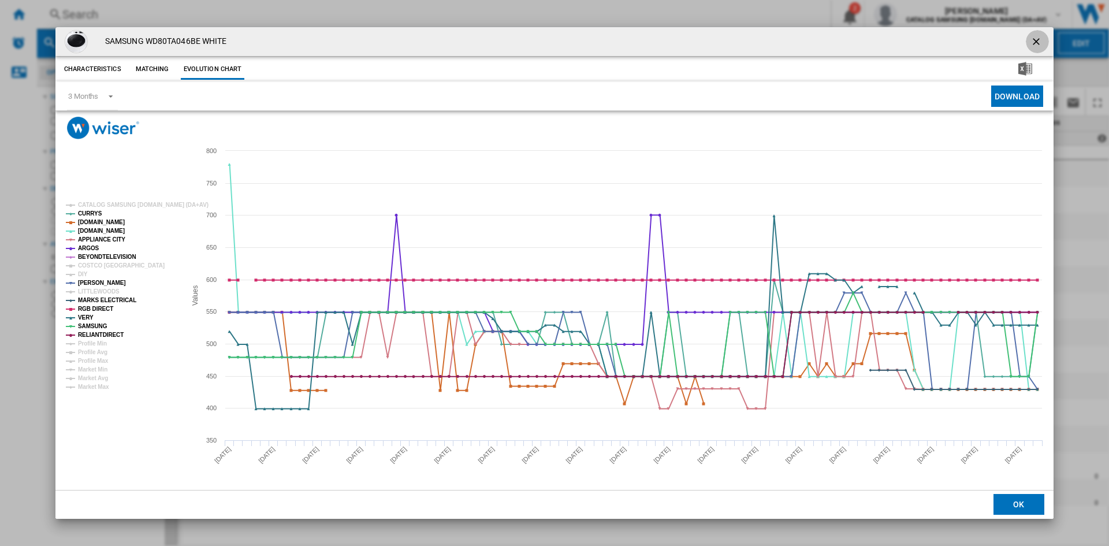
click at [1038, 43] on ng-md-icon "getI18NText('BUTTONS.CLOSE_DIALOG')" at bounding box center [1038, 43] width 14 height 14
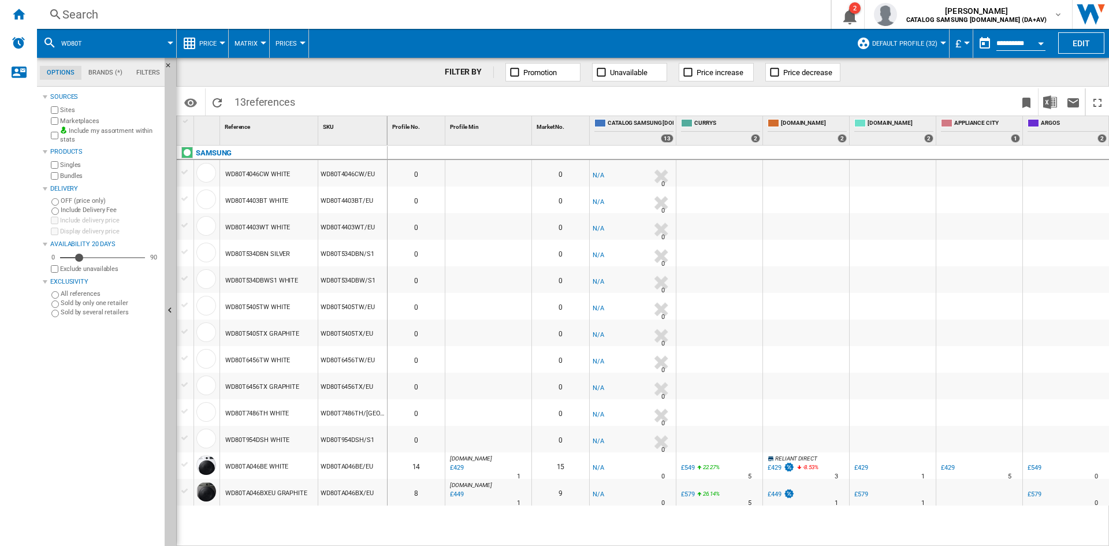
click at [98, 12] on div "Search" at bounding box center [431, 14] width 738 height 16
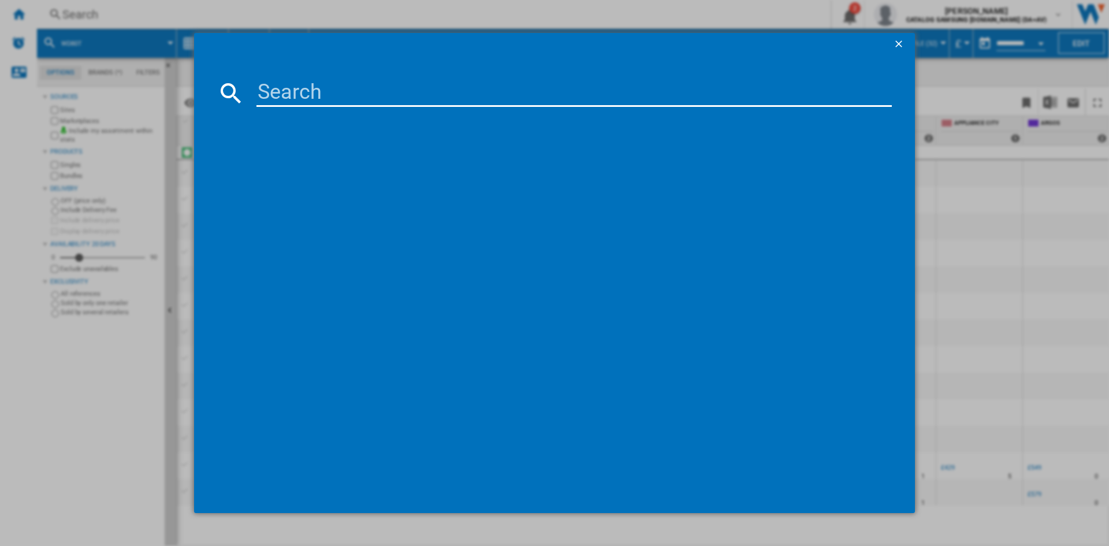
click at [314, 92] on input at bounding box center [575, 93] width 636 height 28
type input "dv80cgc"
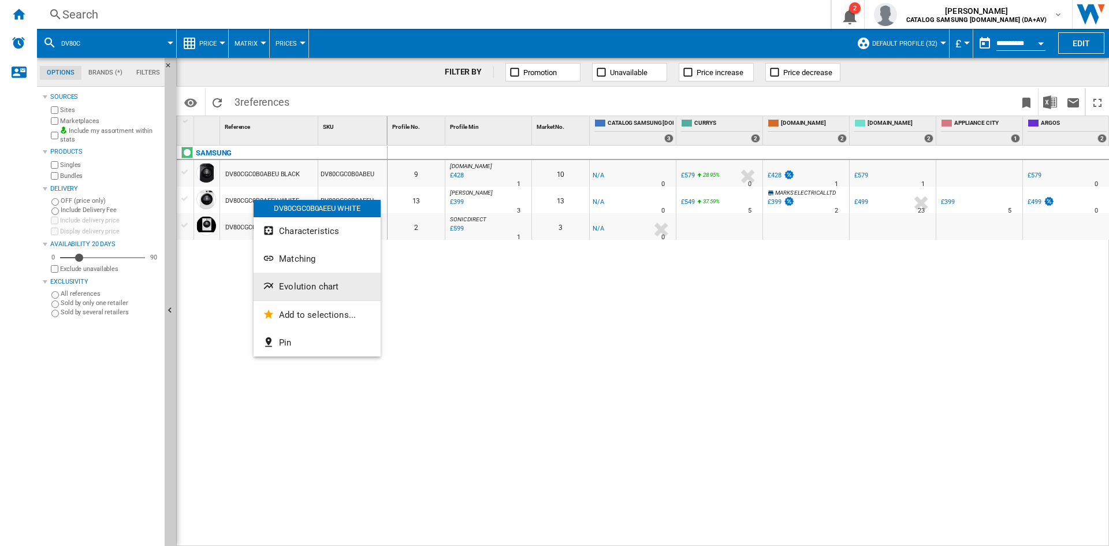
click at [328, 286] on span "Evolution chart" at bounding box center [309, 286] width 60 height 10
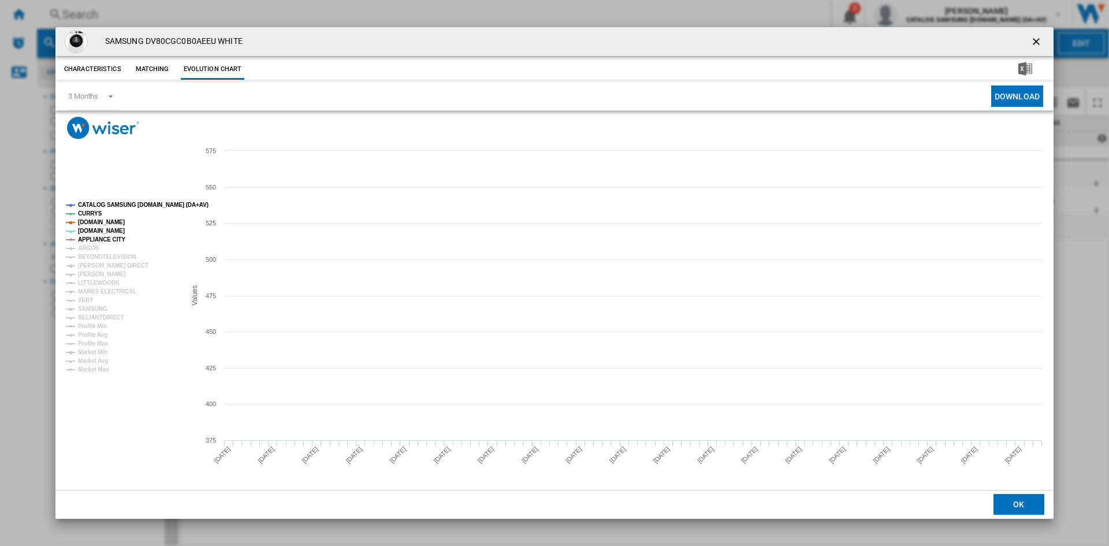
click at [128, 203] on tspan "CATALOG SAMSUNG [DOMAIN_NAME] (DA+AV)" at bounding box center [143, 205] width 131 height 6
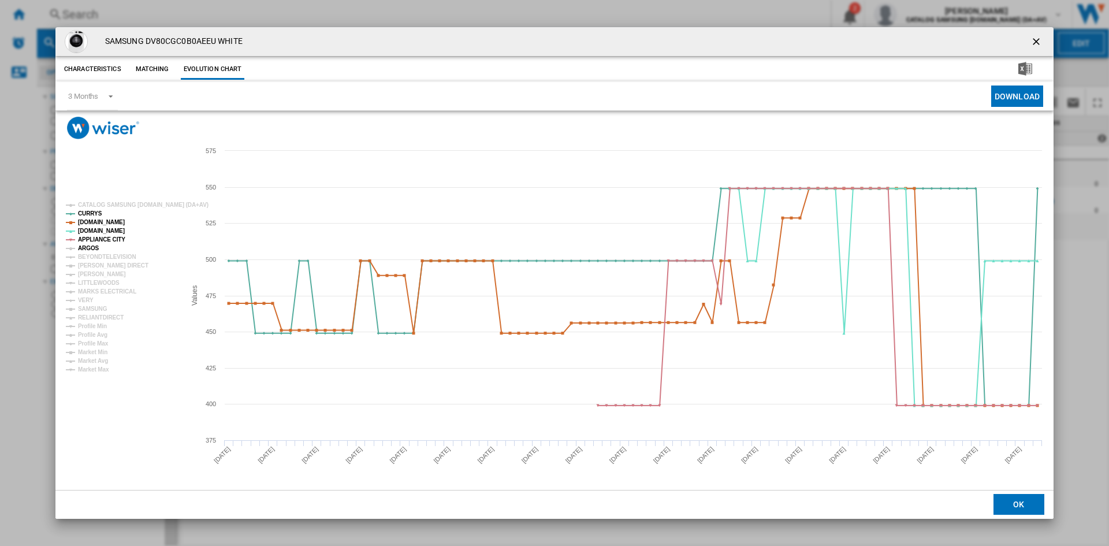
drag, startPoint x: 91, startPoint y: 245, endPoint x: 99, endPoint y: 252, distance: 11.0
click at [91, 246] on tspan "ARGOS" at bounding box center [88, 248] width 21 height 6
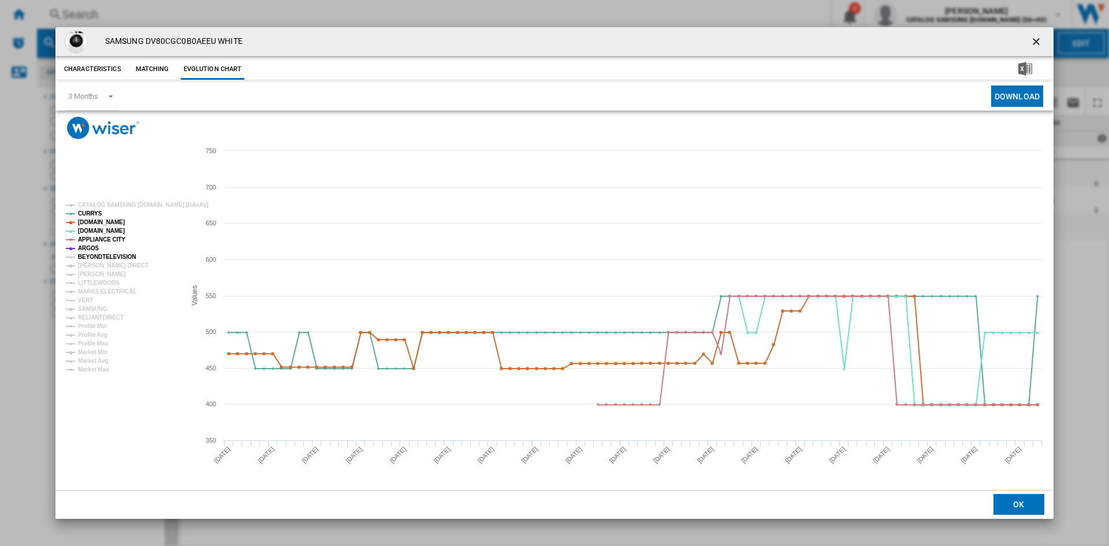
click at [103, 255] on tspan "BEYONDTELEVISION" at bounding box center [107, 257] width 58 height 6
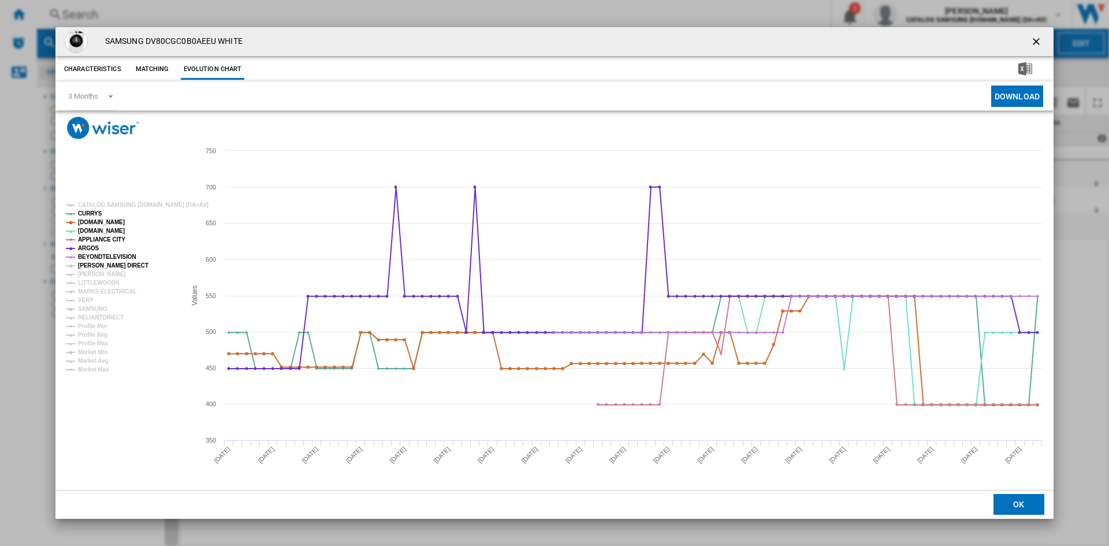
click at [102, 262] on tspan "[PERSON_NAME] DIRECT" at bounding box center [113, 265] width 70 height 6
click at [94, 271] on tspan "[PERSON_NAME]" at bounding box center [102, 274] width 48 height 6
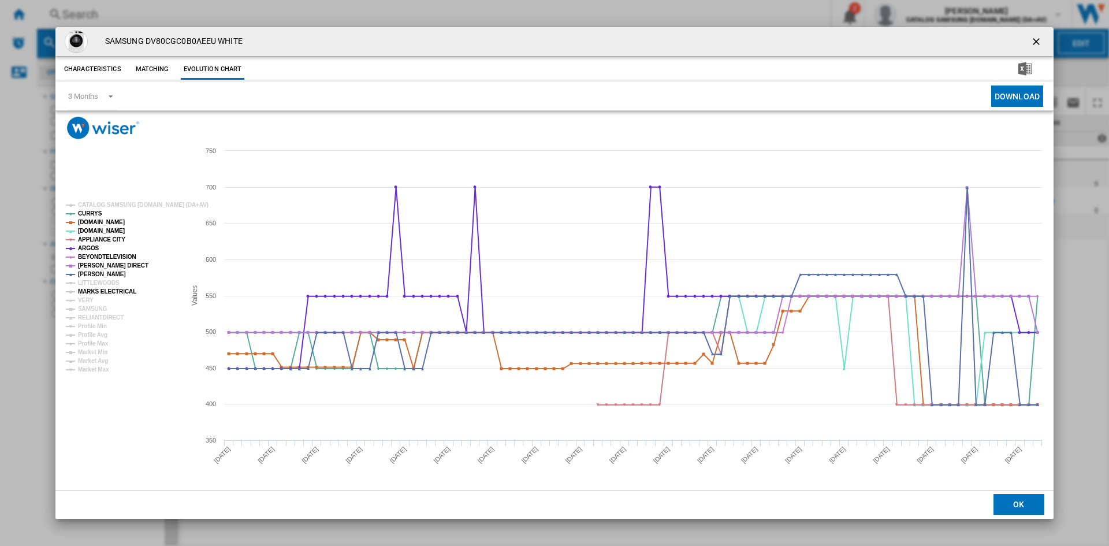
drag, startPoint x: 103, startPoint y: 288, endPoint x: 98, endPoint y: 292, distance: 7.1
click at [103, 289] on tspan "MARKS ELECTRICAL" at bounding box center [107, 291] width 58 height 6
click at [88, 298] on tspan "VERY" at bounding box center [86, 300] width 16 height 6
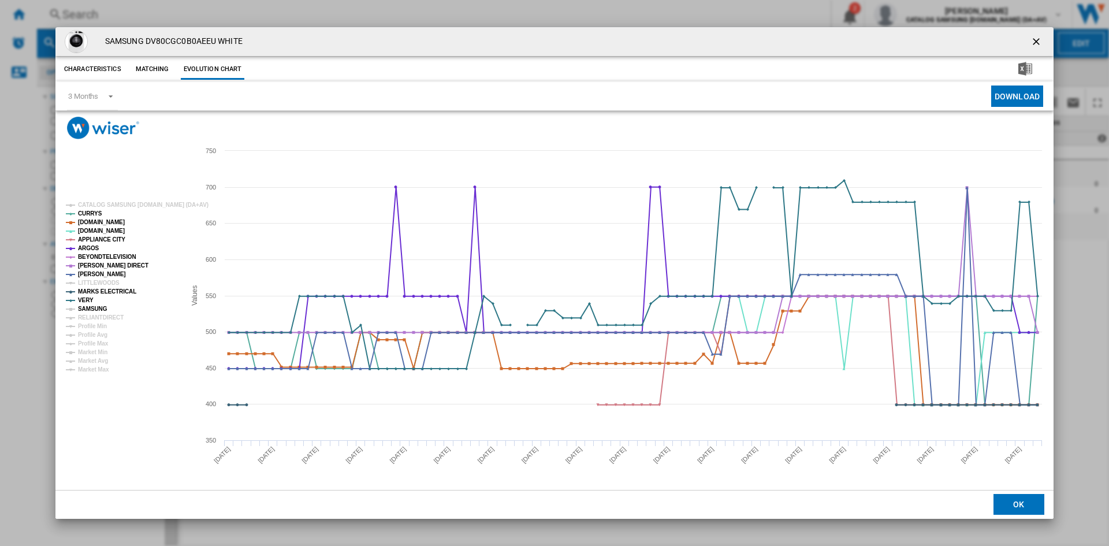
click at [102, 314] on tspan "RELIANTDIRECT" at bounding box center [101, 317] width 46 height 6
click at [91, 308] on tspan "SAMSUNG" at bounding box center [92, 309] width 29 height 6
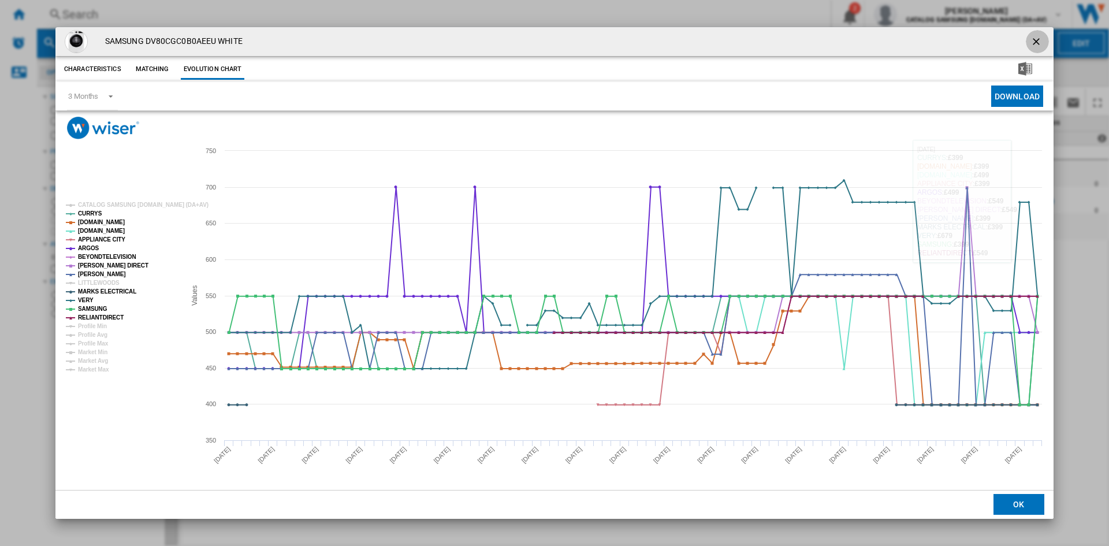
click at [1038, 45] on ng-md-icon "getI18NText('BUTTONS.CLOSE_DIALOG')" at bounding box center [1038, 43] width 14 height 14
